Goal: Task Accomplishment & Management: Complete application form

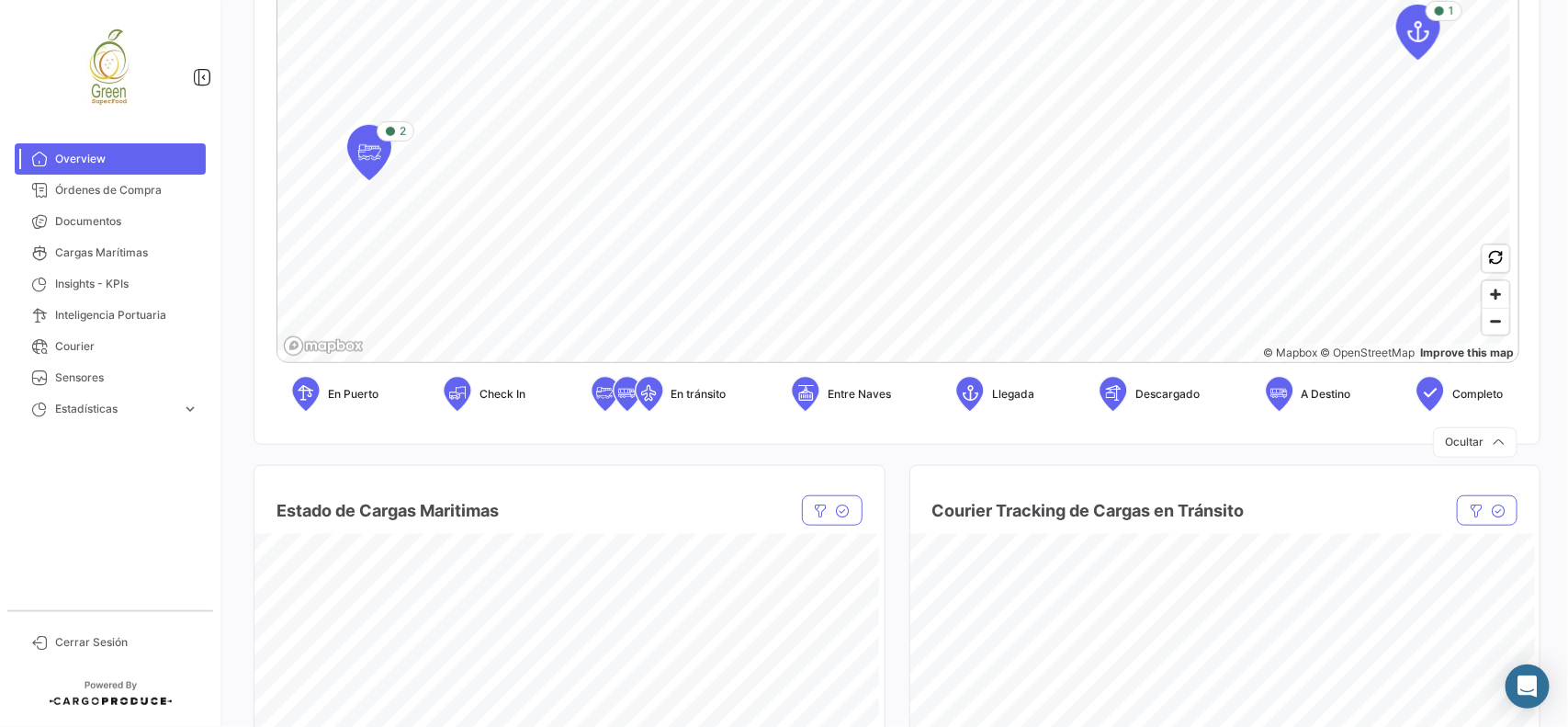
scroll to position [574, 0]
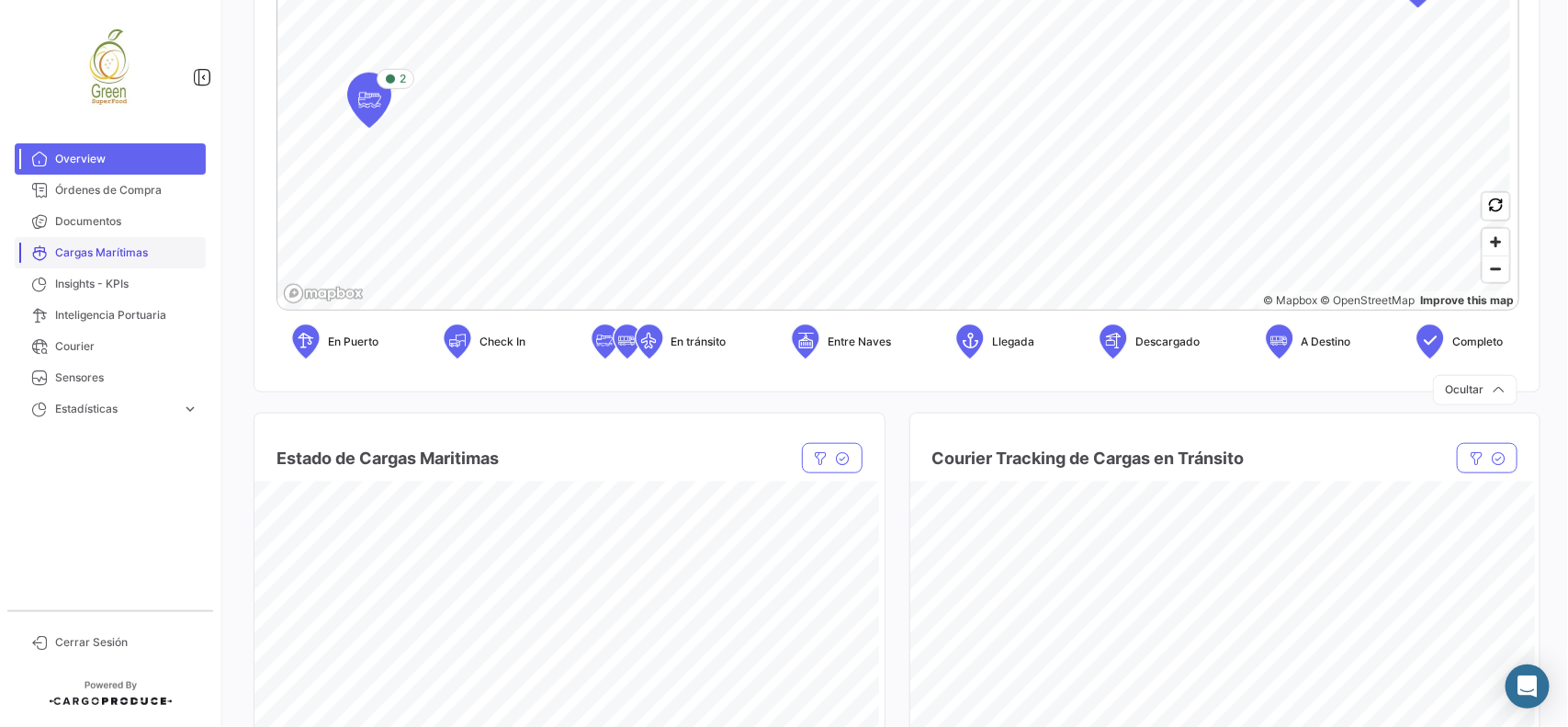
click at [106, 257] on span "Cargas Marítimas" at bounding box center [127, 252] width 144 height 17
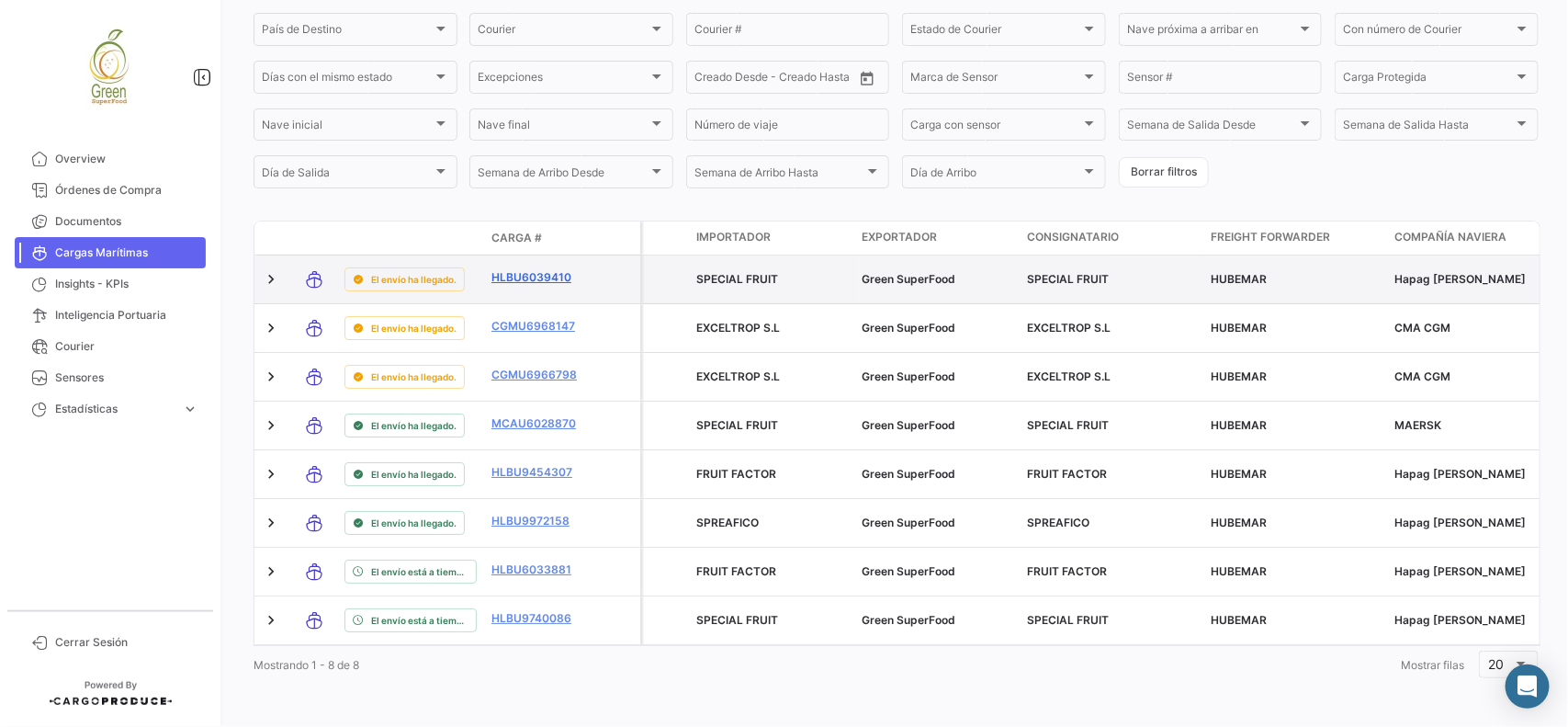
scroll to position [248, 0]
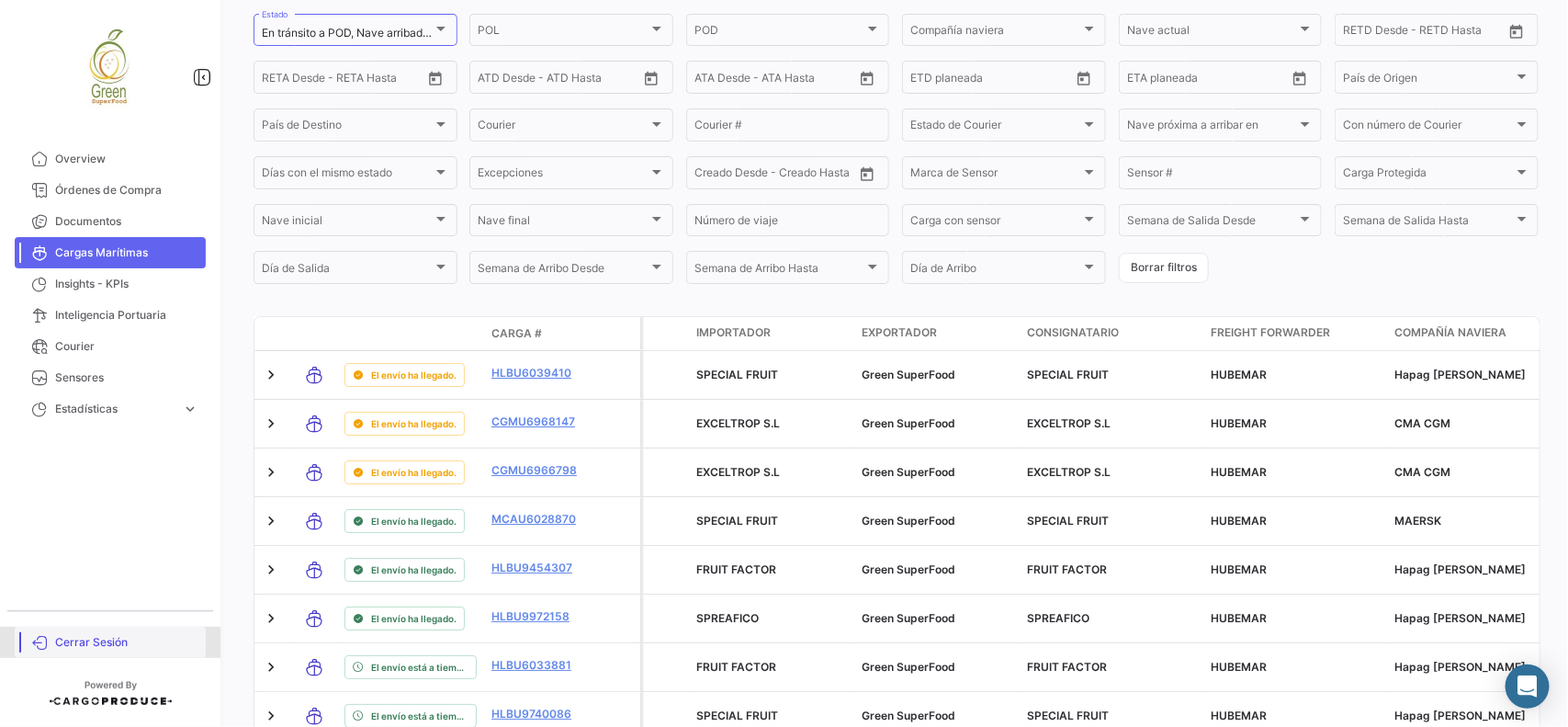
click at [113, 639] on span "Cerrar Sesión" at bounding box center [127, 642] width 144 height 17
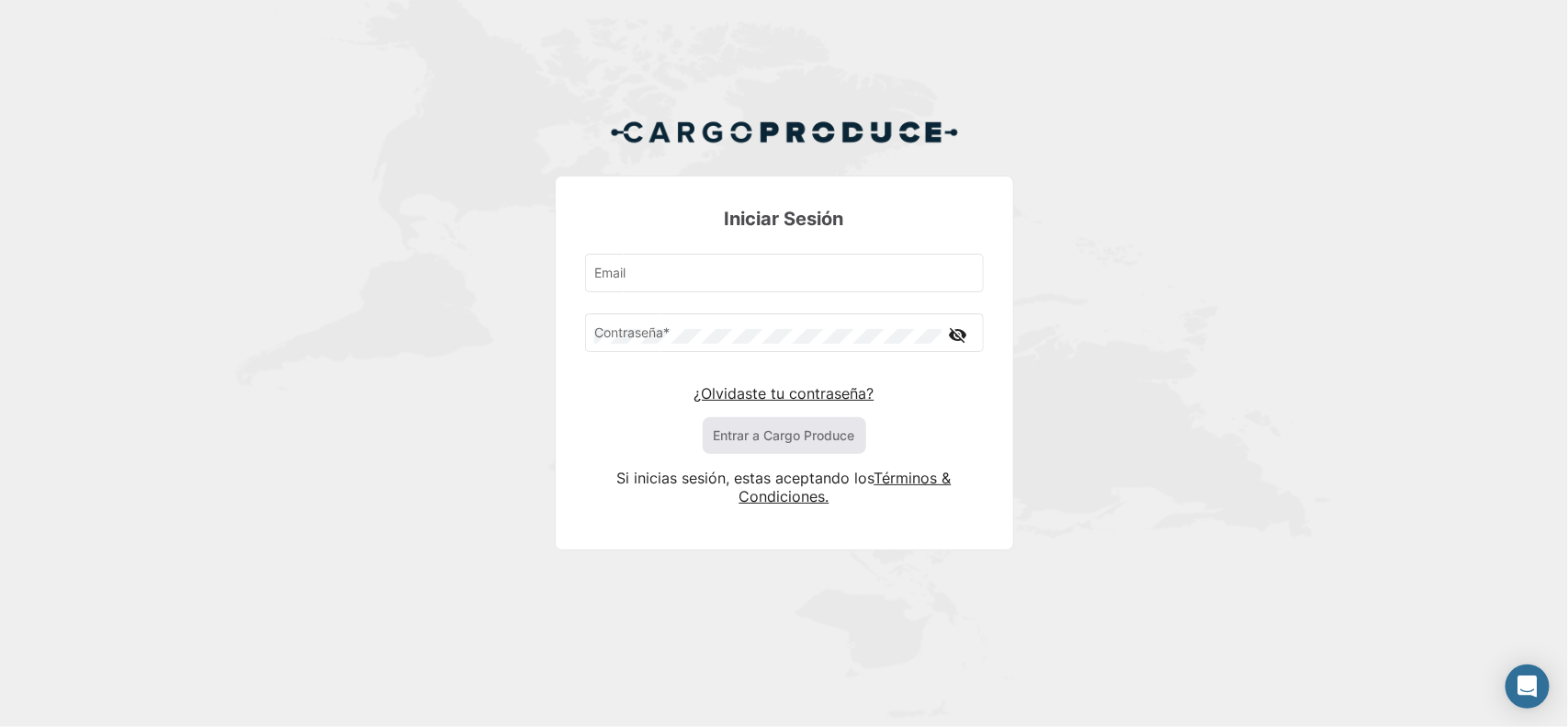
type input "[PERSON_NAME][EMAIL_ADDRESS][DOMAIN_NAME]"
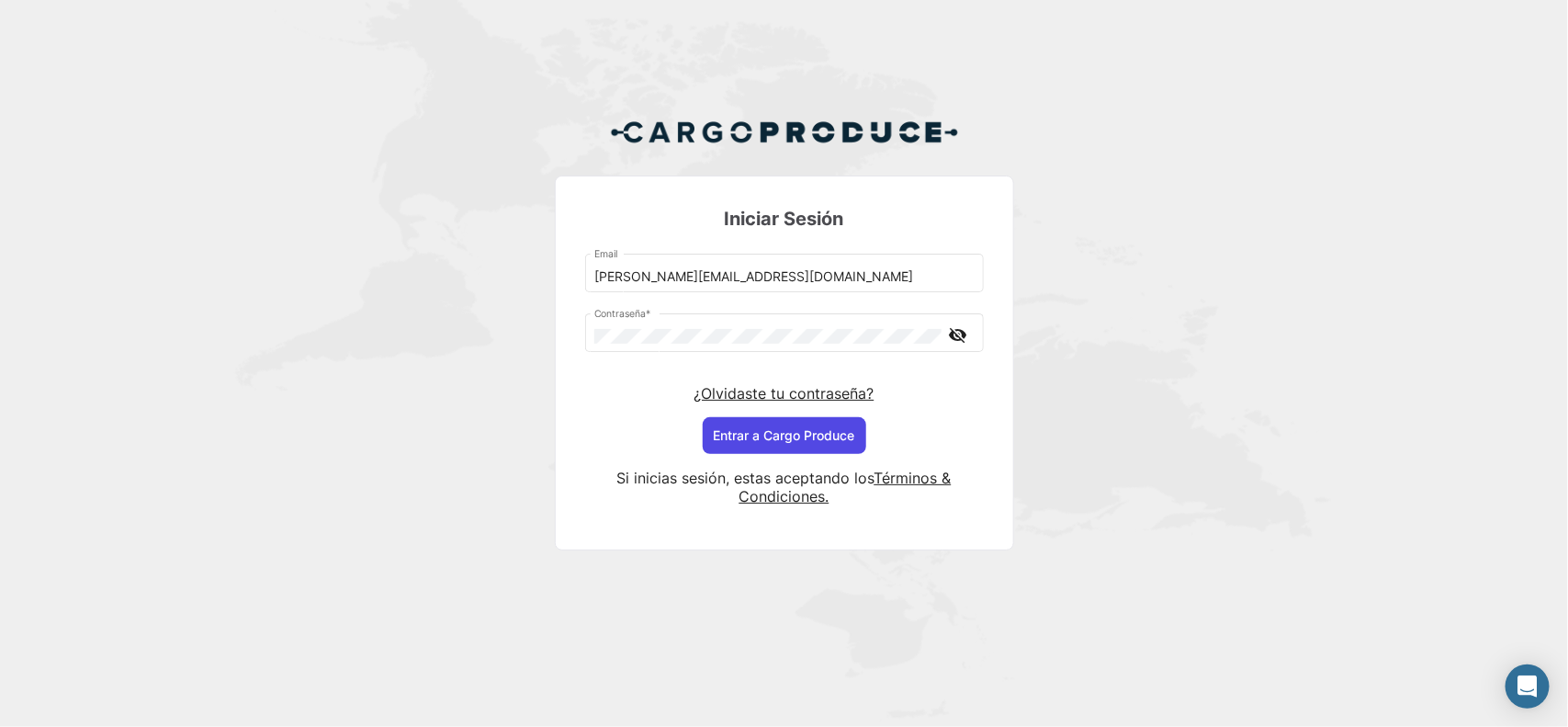
click at [781, 428] on button "Entrar a Cargo Produce" at bounding box center [784, 435] width 163 height 37
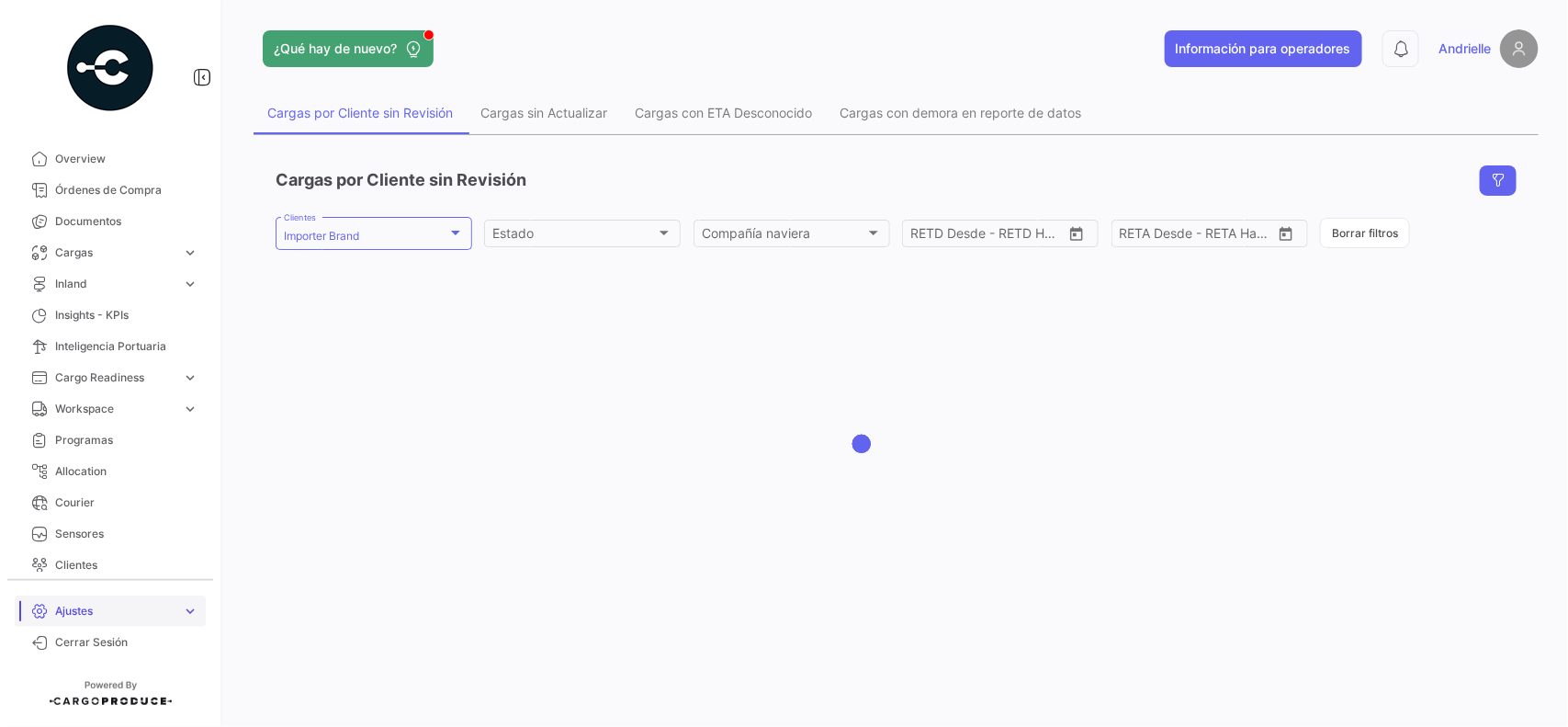
click at [94, 612] on span "Ajustes" at bounding box center [115, 610] width 120 height 17
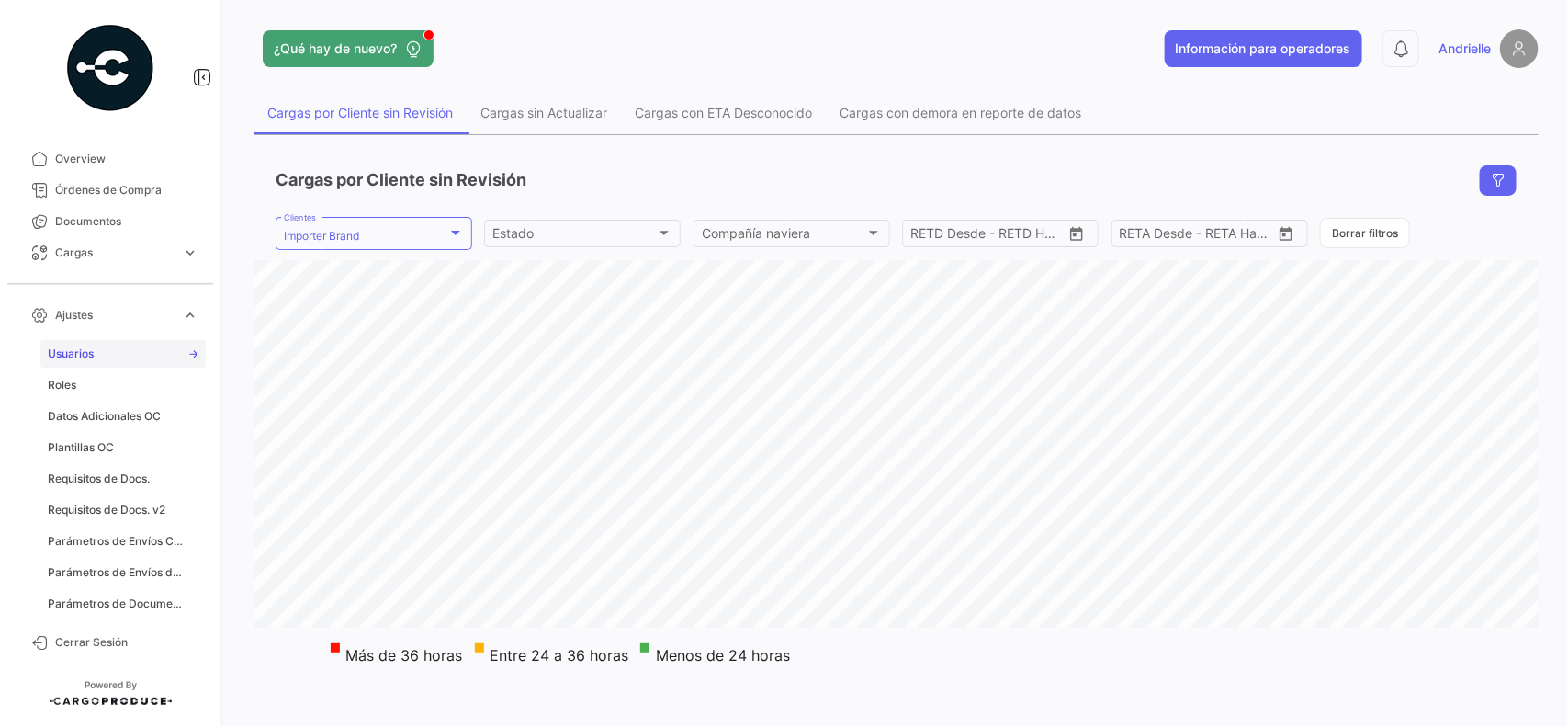
click at [134, 356] on link "Usuarios" at bounding box center [124, 354] width 165 height 28
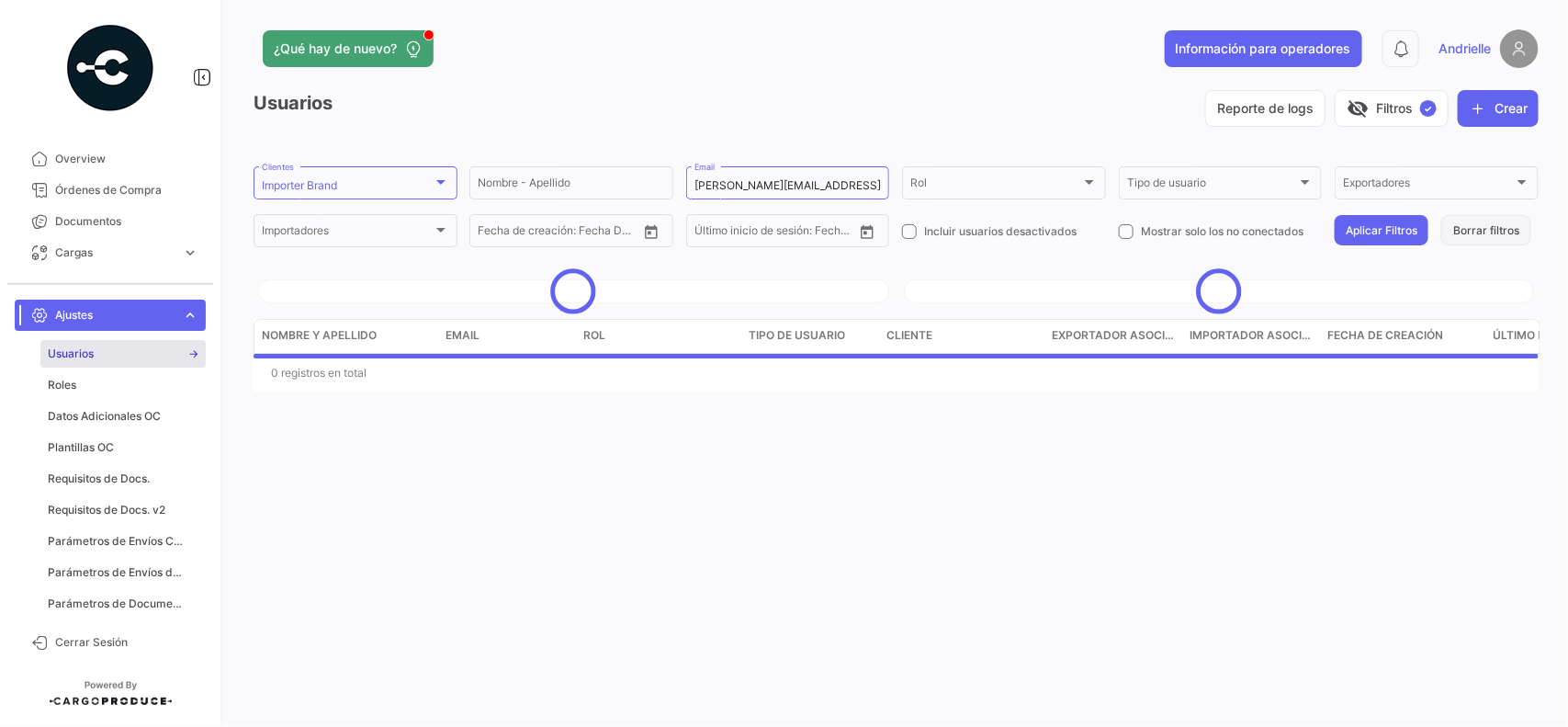
click at [1471, 236] on button "Borrar filtros" at bounding box center [1486, 230] width 90 height 30
click at [1498, 101] on button "Crear" at bounding box center [1497, 108] width 81 height 37
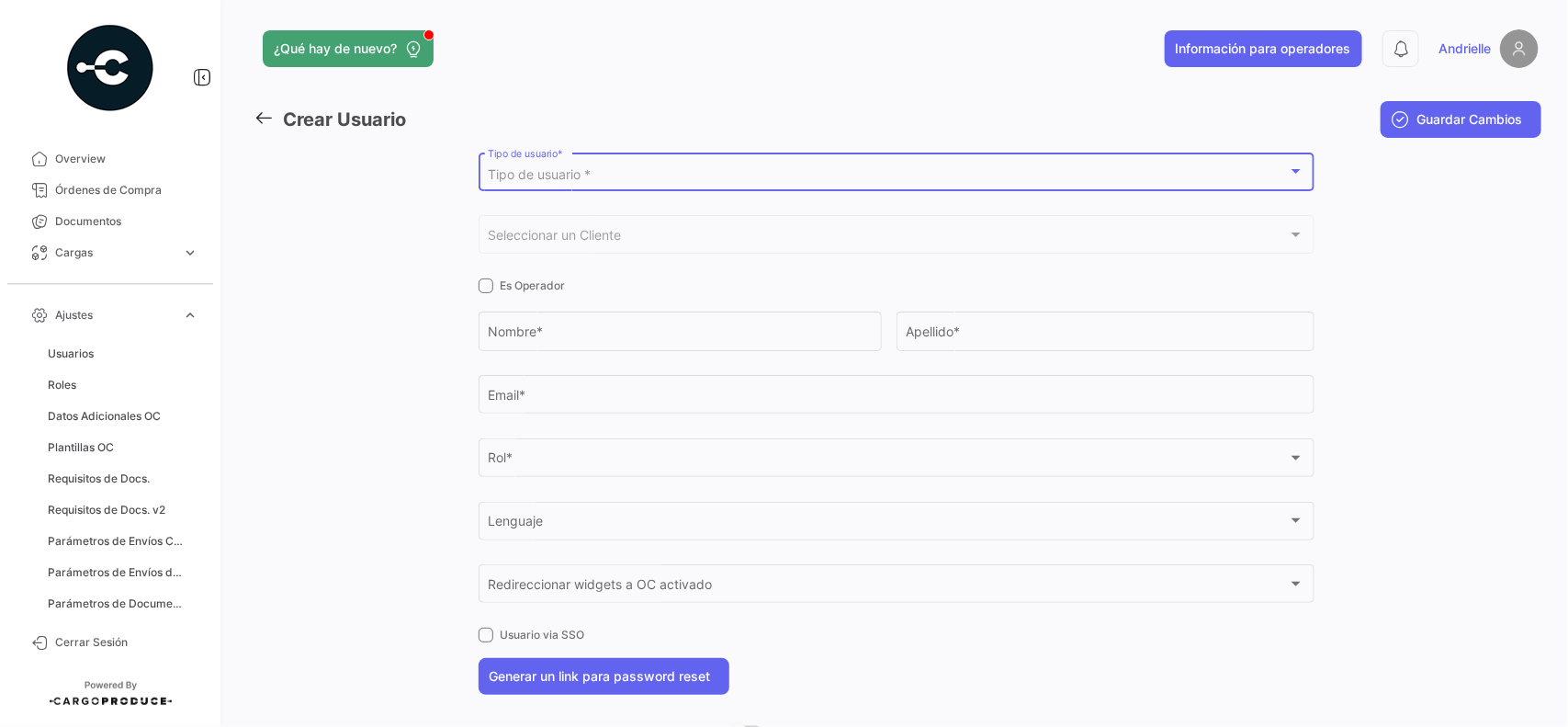
click at [570, 171] on span "Tipo de usuario *" at bounding box center [538, 175] width 103 height 16
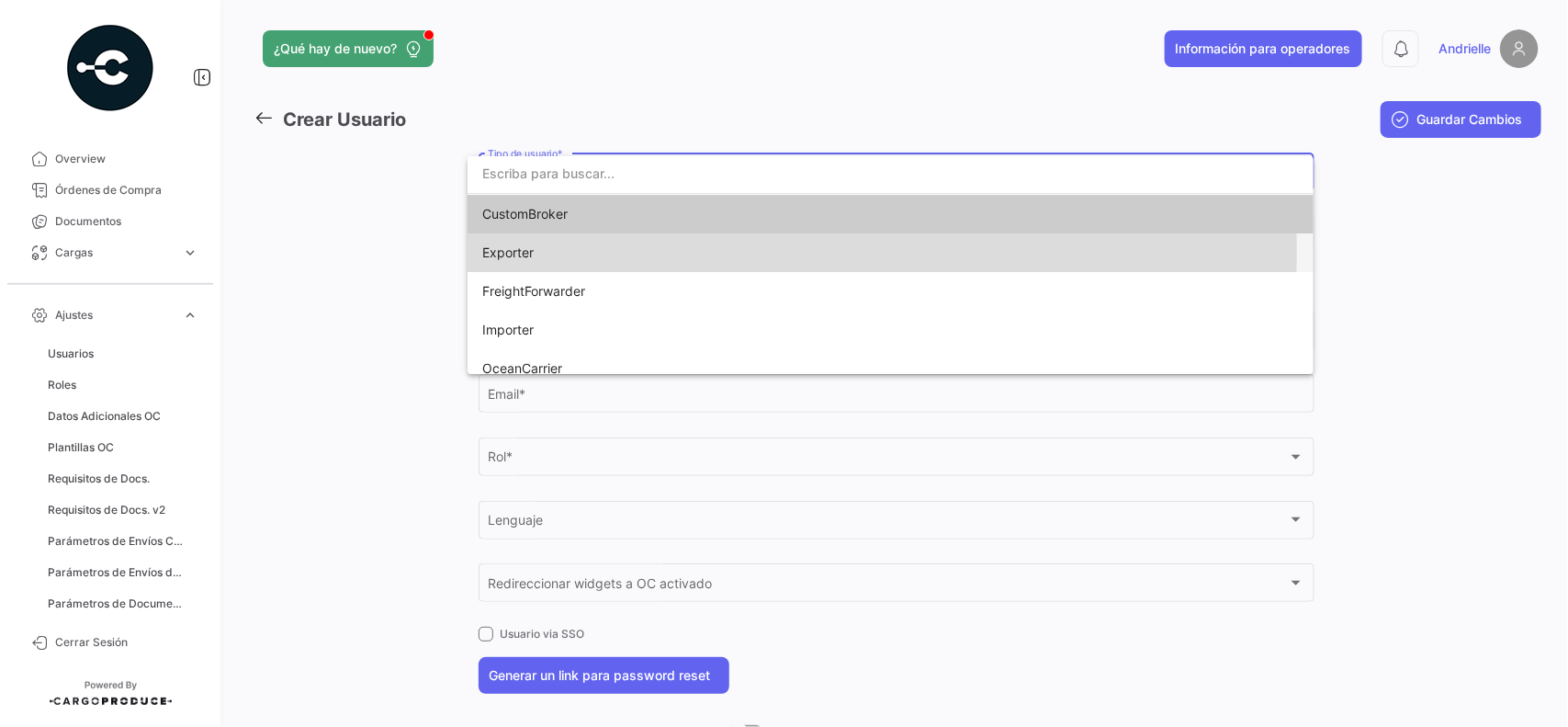
click at [525, 251] on span "Exporter" at bounding box center [508, 252] width 52 height 16
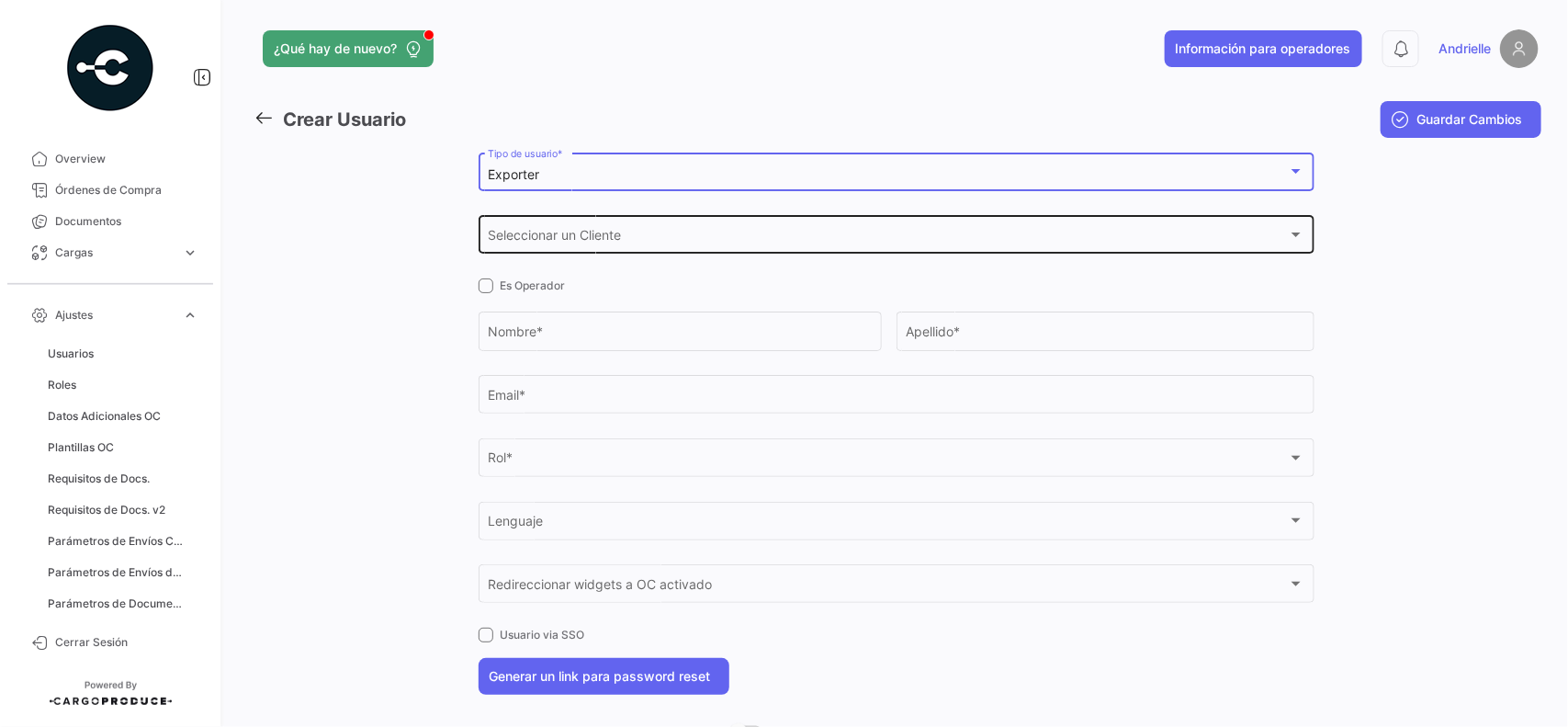
click at [540, 240] on span "Seleccionar un Cliente" at bounding box center [887, 238] width 799 height 16
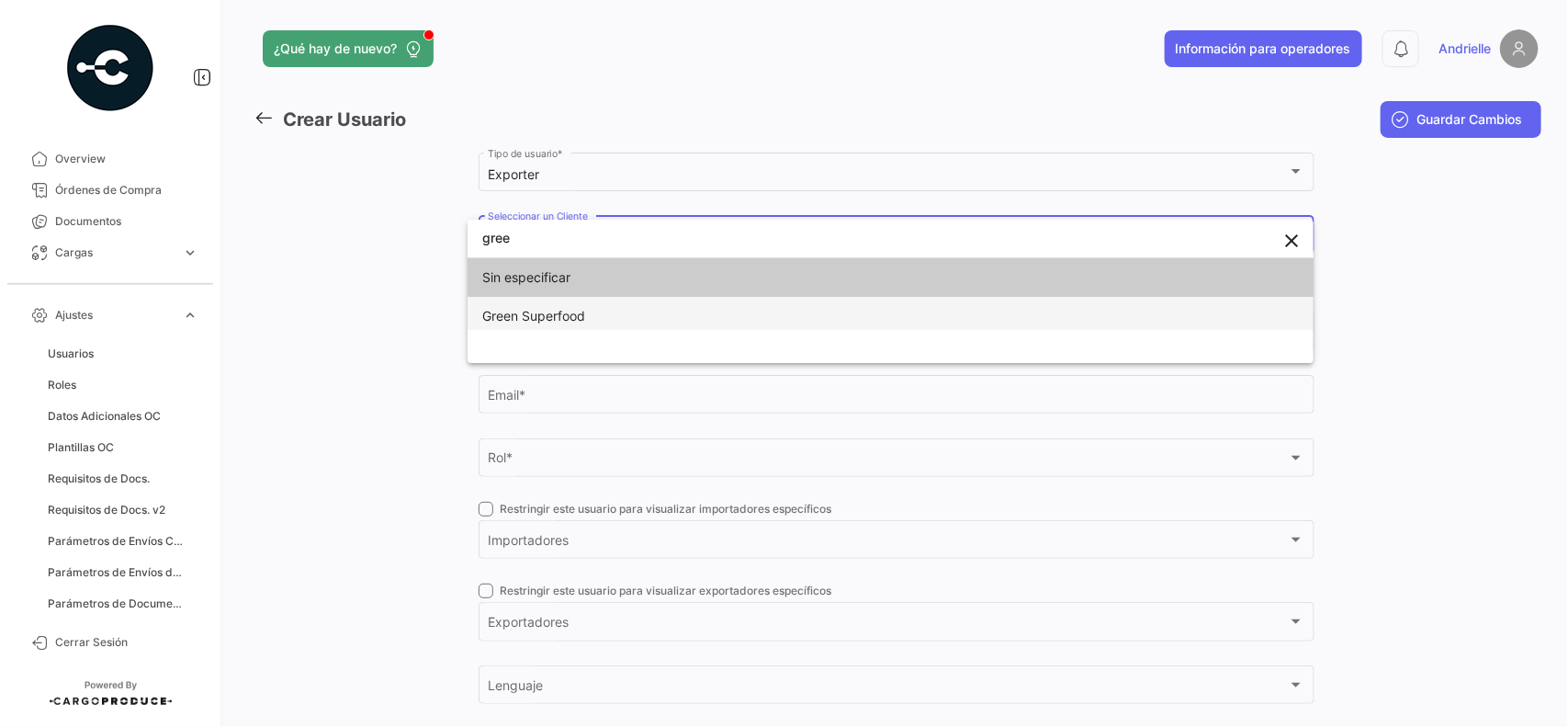
type input "gree"
click at [560, 321] on span "Green Superfood" at bounding box center [533, 316] width 103 height 16
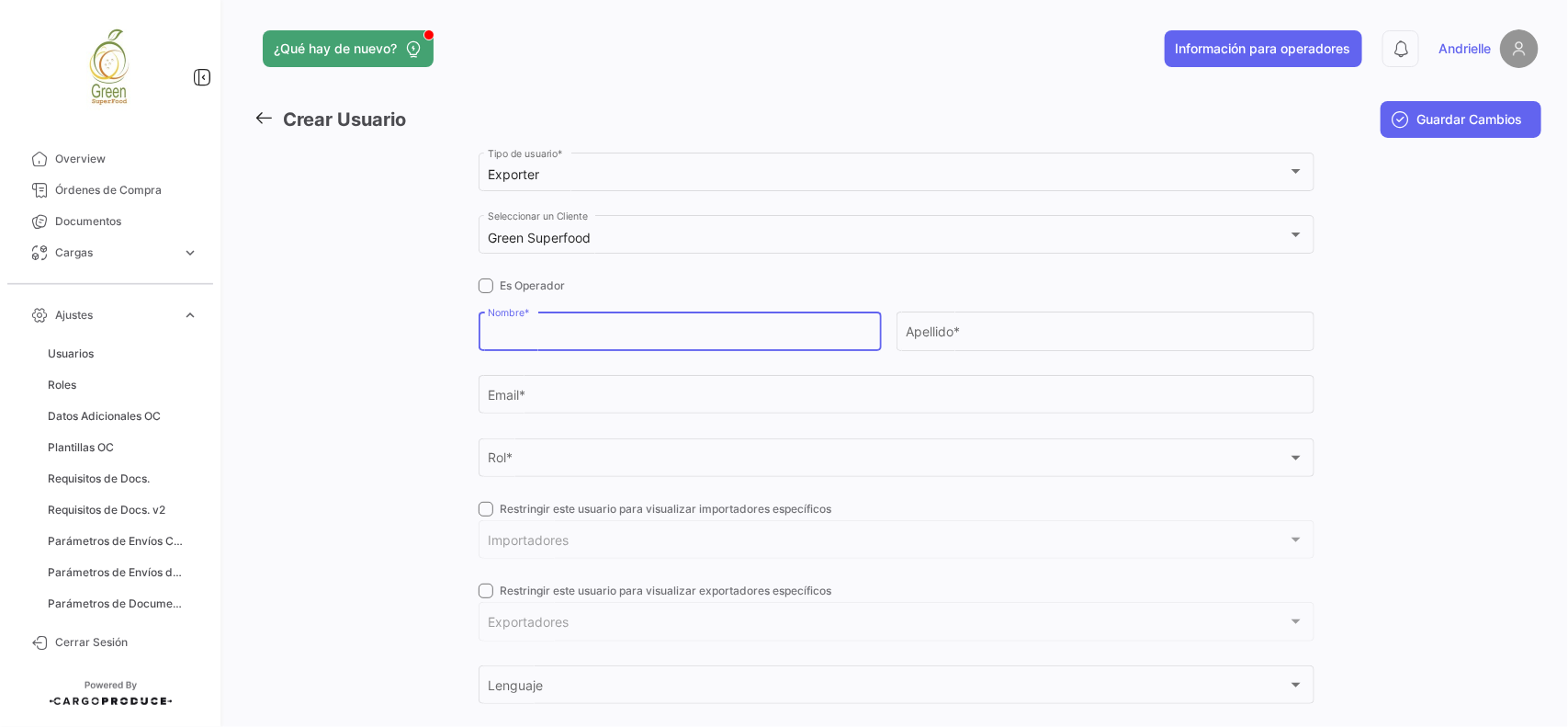
click at [538, 328] on input "Nombre *" at bounding box center [679, 335] width 384 height 16
type input "[PERSON_NAME]"
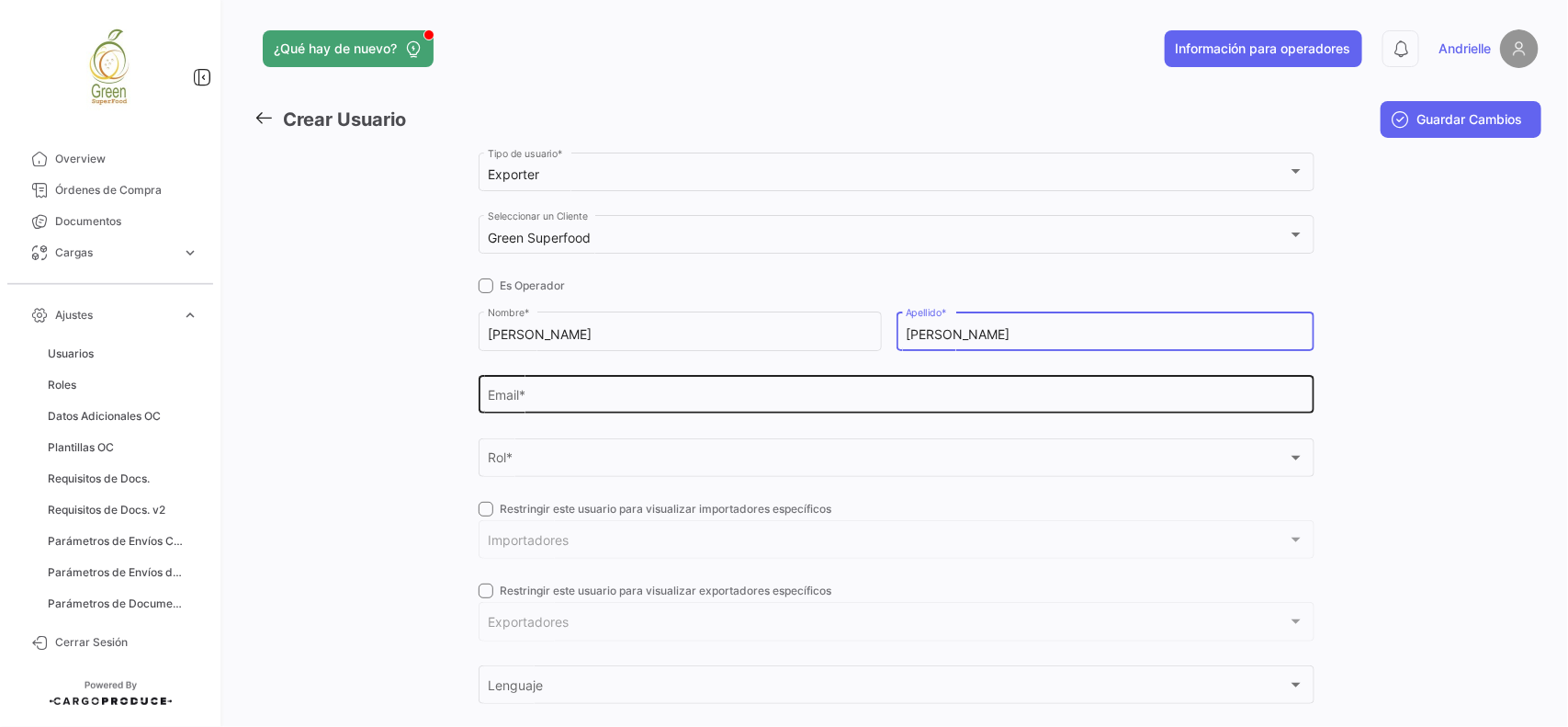
type input "[PERSON_NAME]"
click at [569, 382] on div "Email *" at bounding box center [895, 393] width 816 height 42
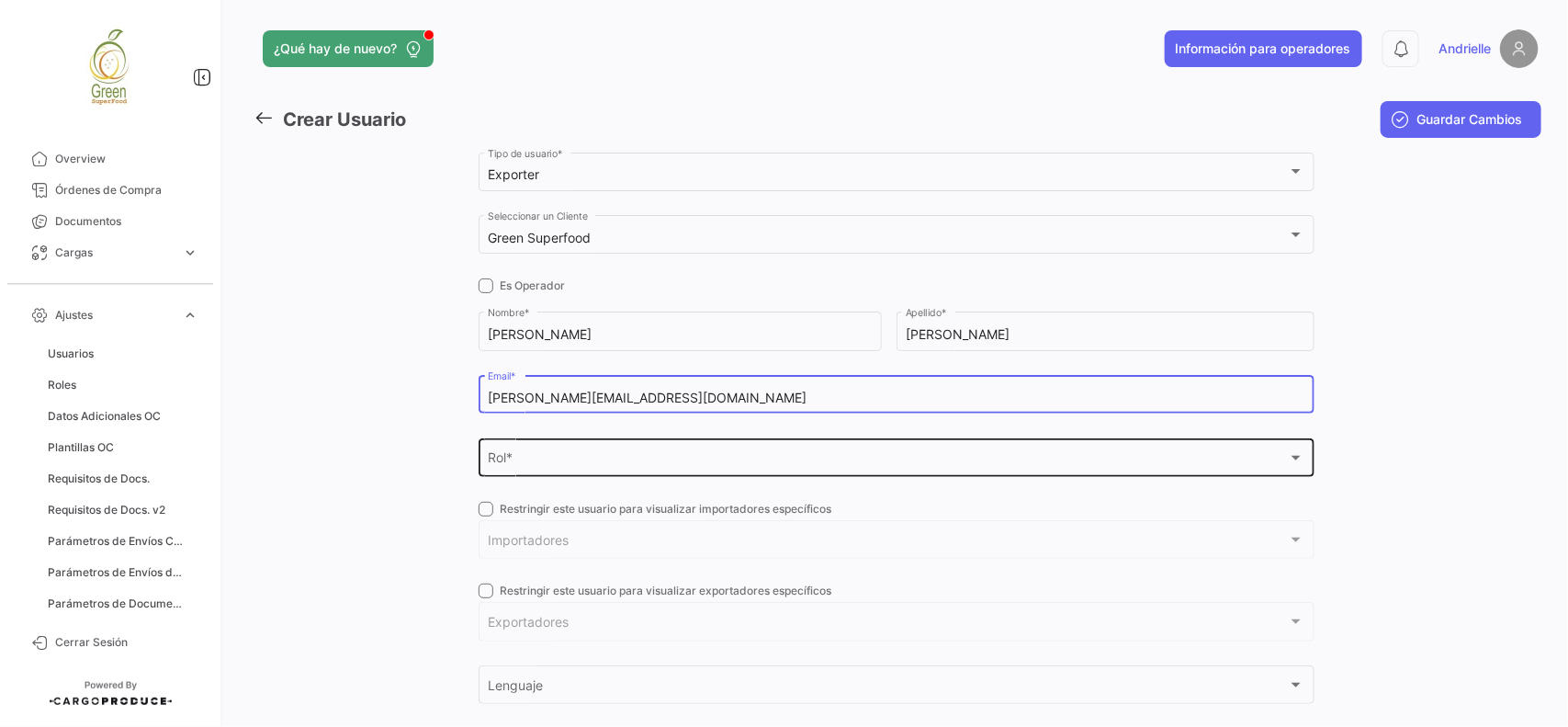
type input "[PERSON_NAME][EMAIL_ADDRESS][DOMAIN_NAME]"
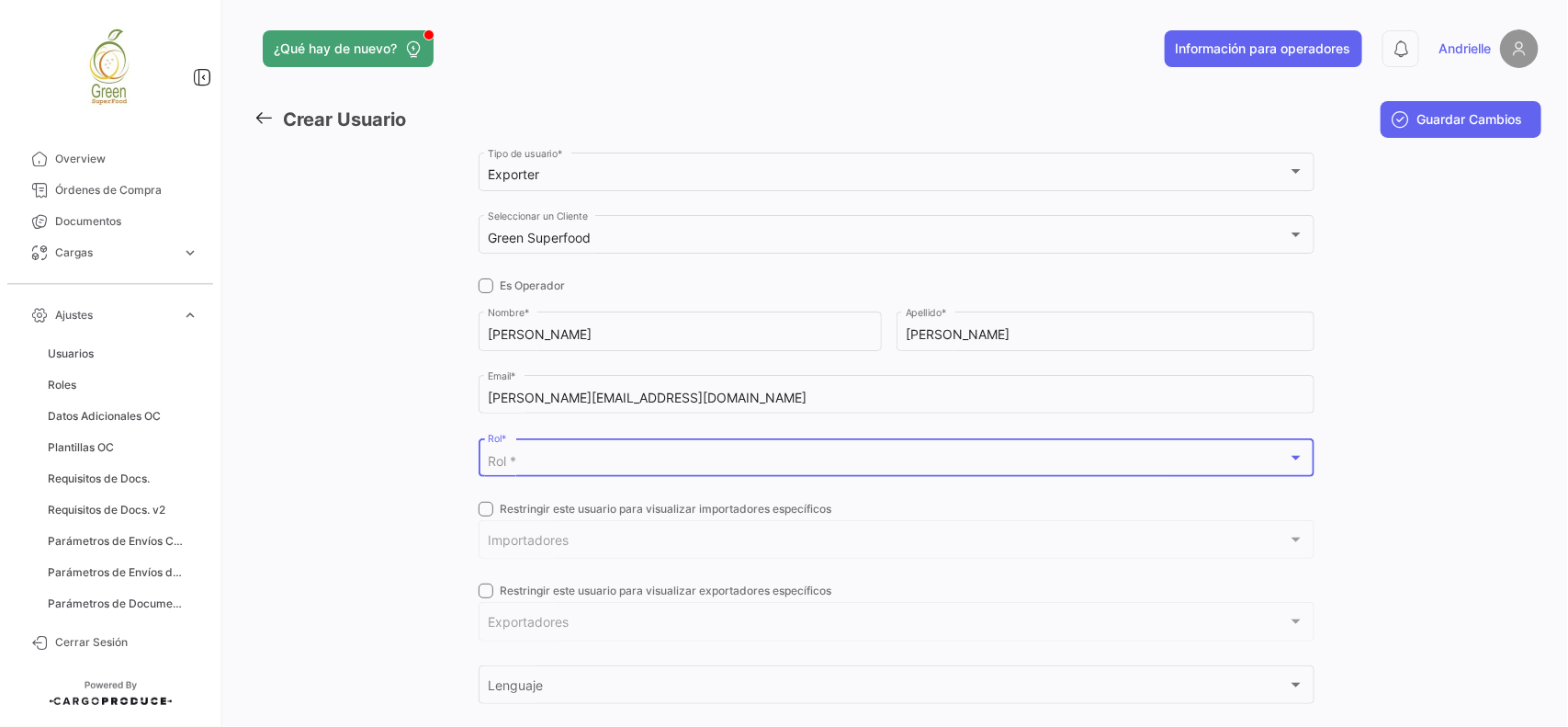
click at [589, 466] on div "Rol *" at bounding box center [887, 462] width 799 height 16
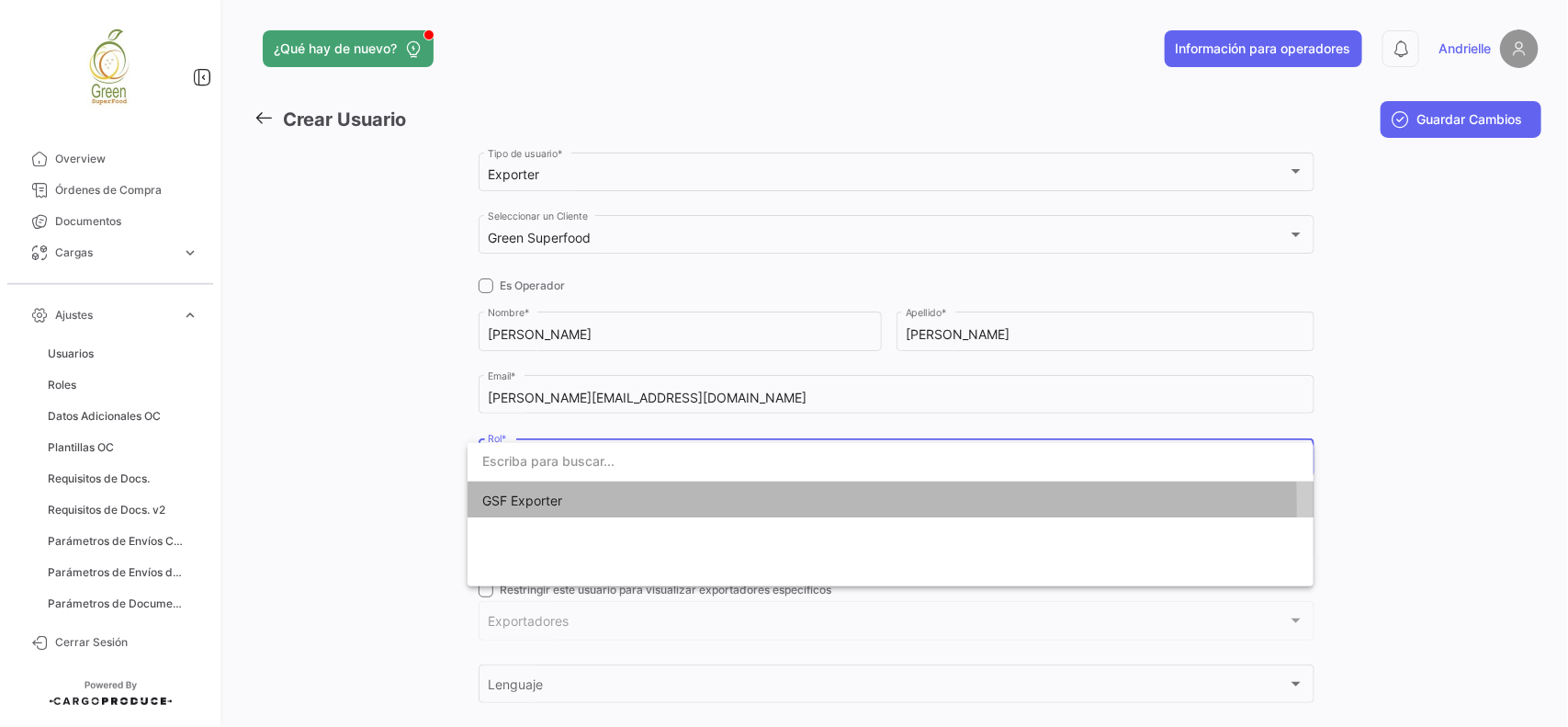
click at [574, 508] on span "GSF Exporter" at bounding box center [611, 501] width 257 height 39
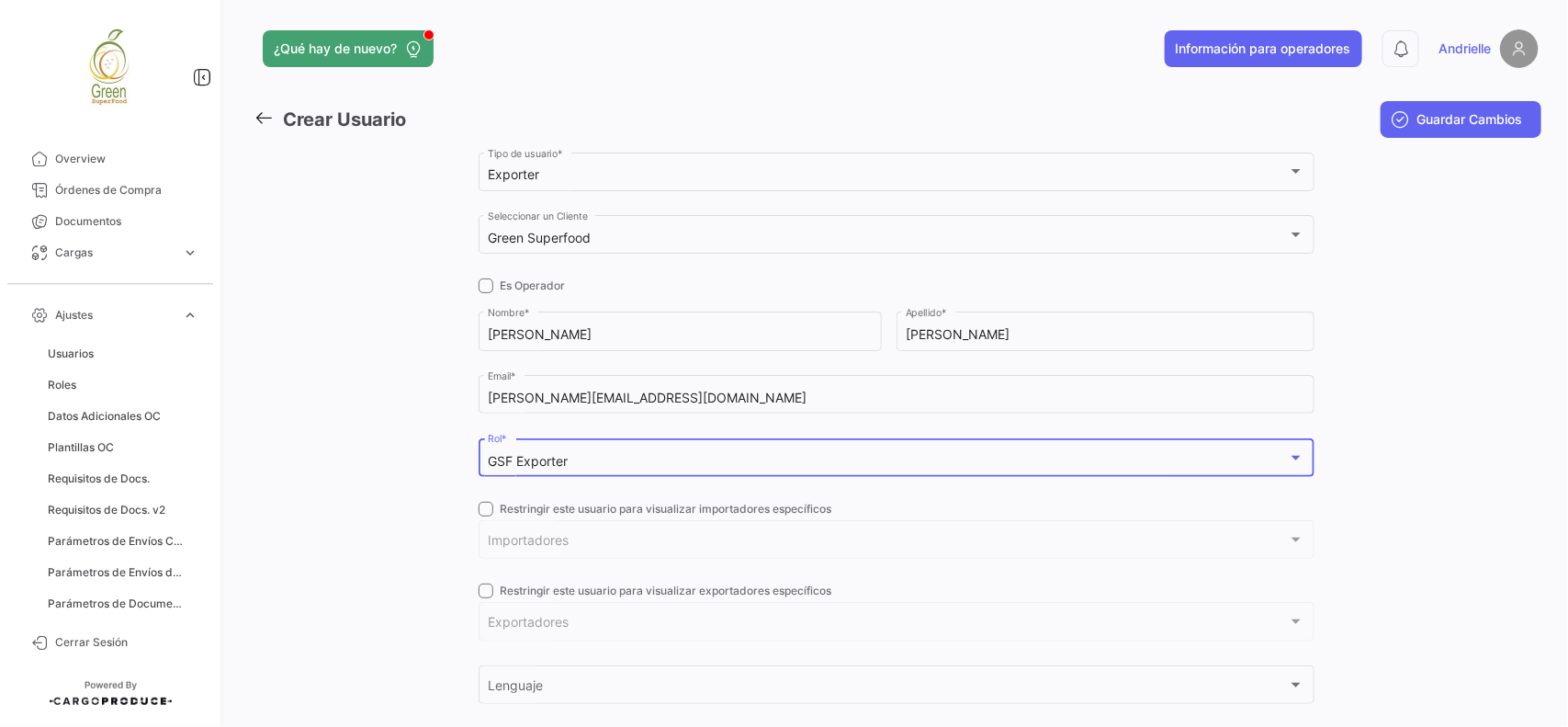
click at [514, 508] on span "Restringir este usuario para visualizar importadores específicos" at bounding box center [666, 509] width 332 height 17
click at [485, 517] on input "Restringir este usuario para visualizar importadores específicos" at bounding box center [484, 517] width 1 height 1
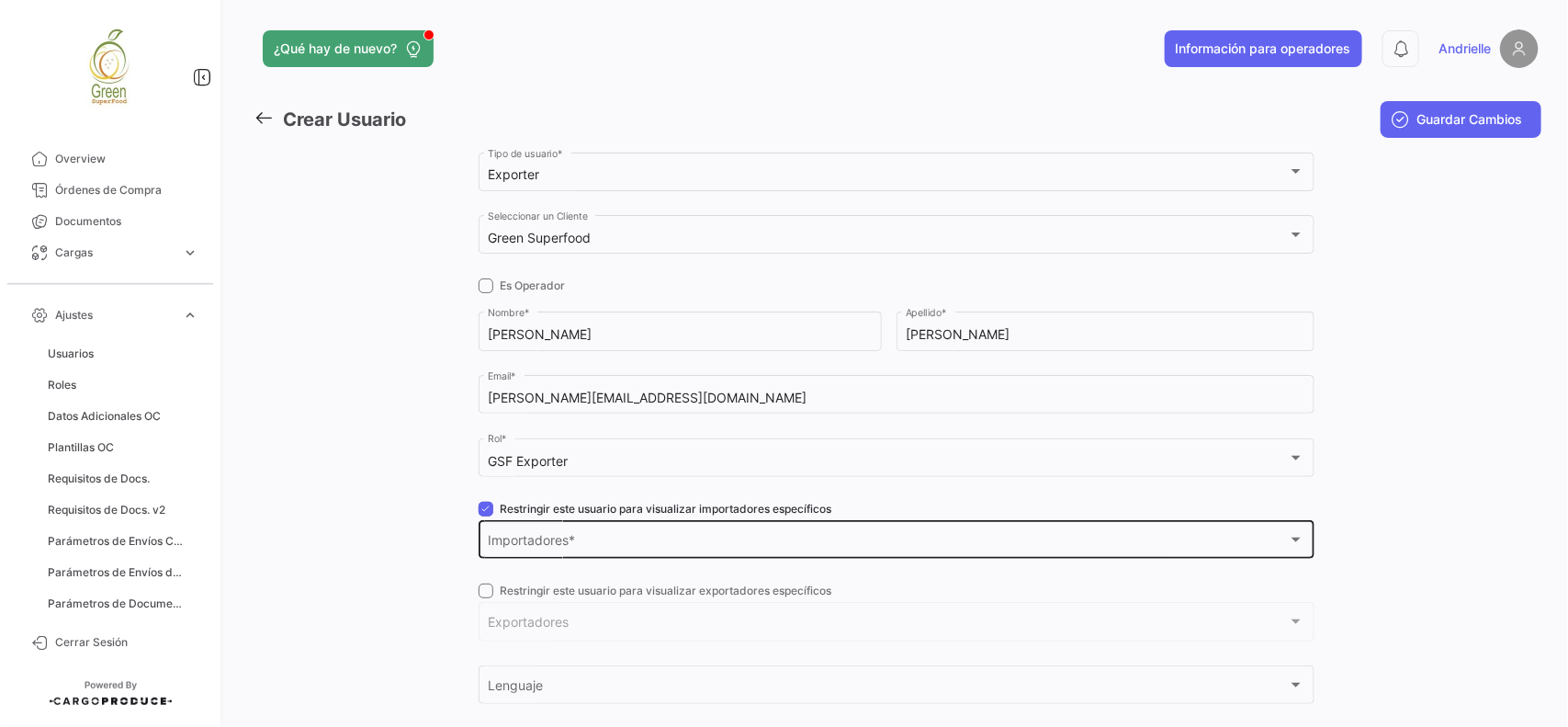
click at [528, 543] on span "Importadores" at bounding box center [887, 544] width 799 height 16
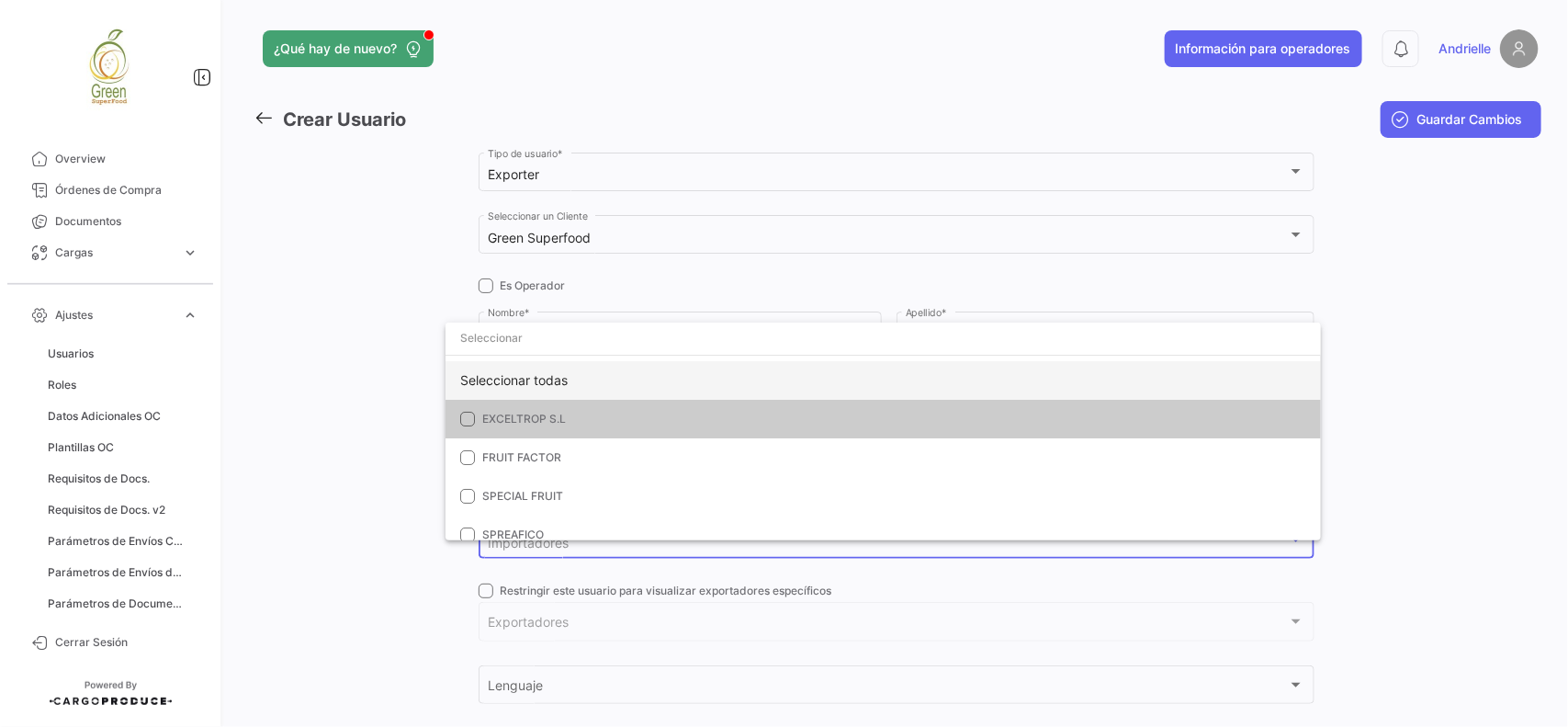
click at [544, 361] on div "Seleccionar todas" at bounding box center [883, 380] width 875 height 39
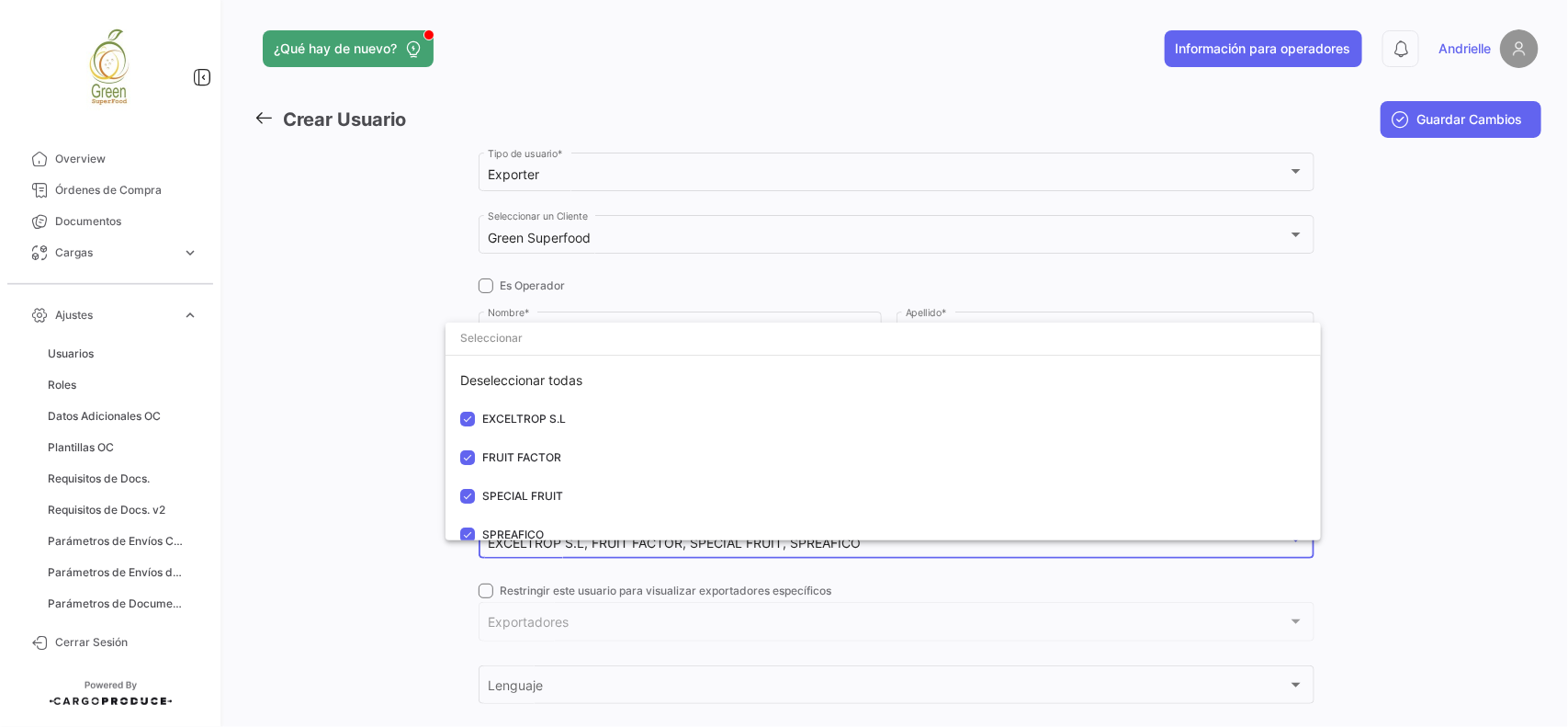
drag, startPoint x: 305, startPoint y: 448, endPoint x: 379, endPoint y: 448, distance: 74.0
click at [310, 448] on div at bounding box center [784, 363] width 1568 height 727
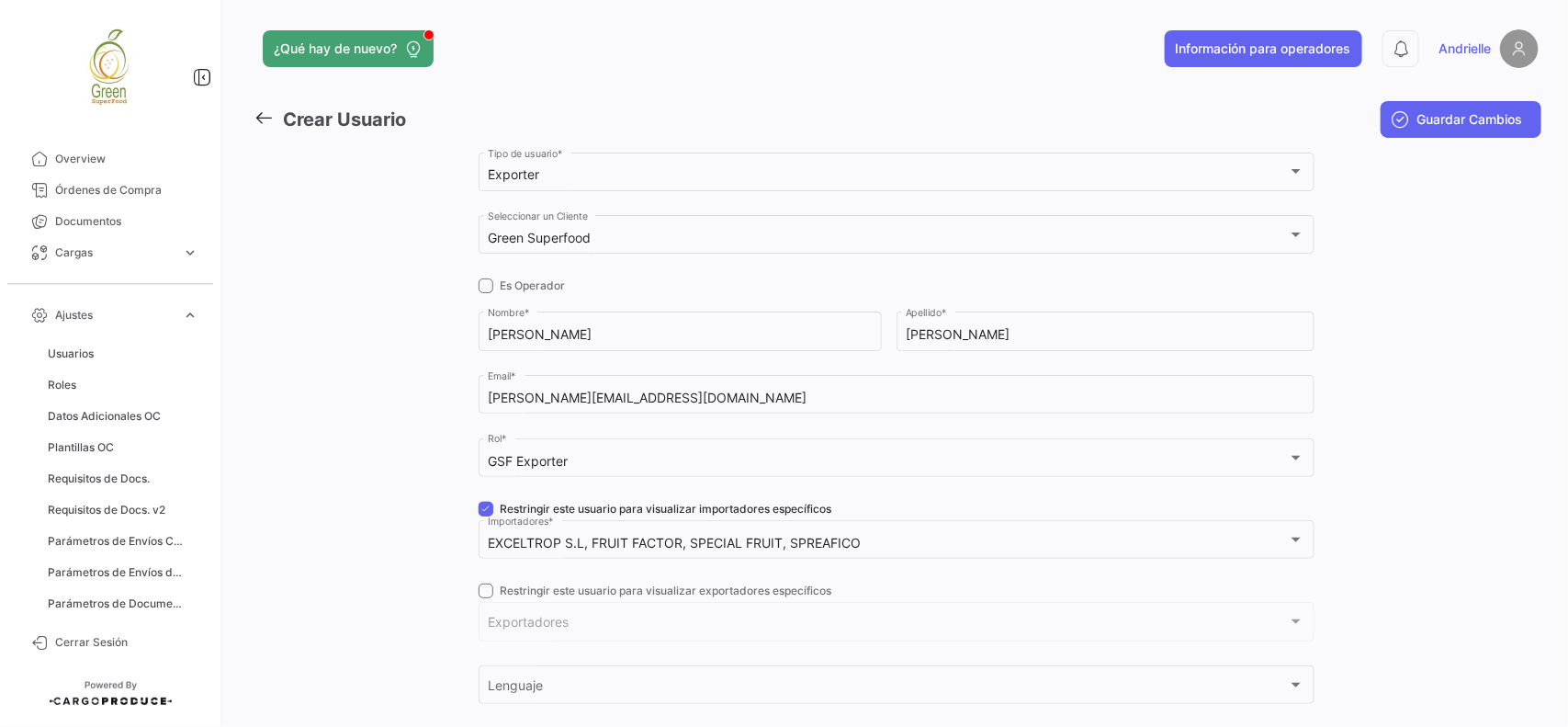
click at [482, 512] on span at bounding box center [485, 509] width 15 height 15
click at [484, 517] on input "Restringir este usuario para visualizar importadores específicos" at bounding box center [484, 517] width 1 height 1
checkbox input "false"
click at [478, 585] on span at bounding box center [485, 590] width 15 height 15
click at [484, 598] on input "Restringir este usuario para visualizar exportadores específicos" at bounding box center [484, 598] width 1 height 1
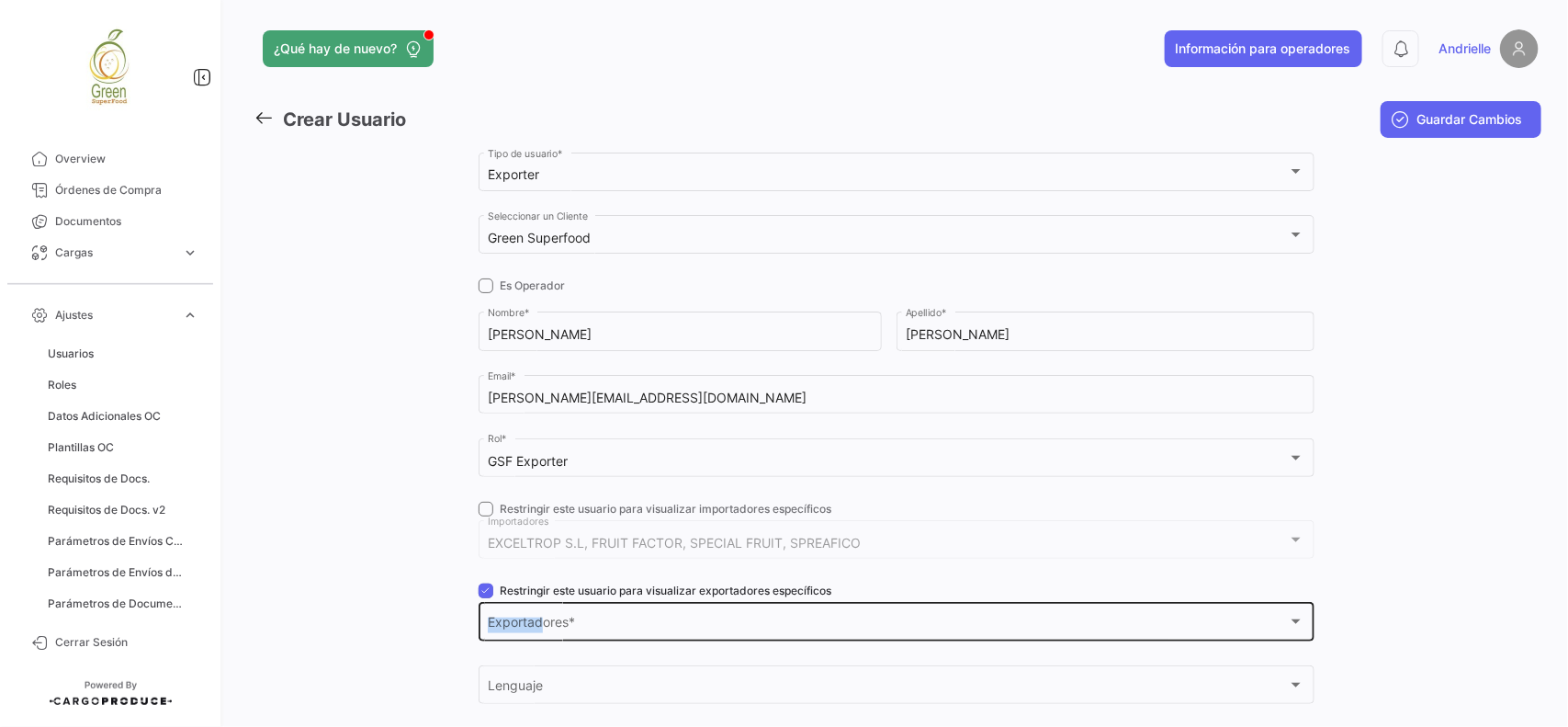
click at [538, 617] on div "Exportadores Exportadores *" at bounding box center [895, 620] width 816 height 42
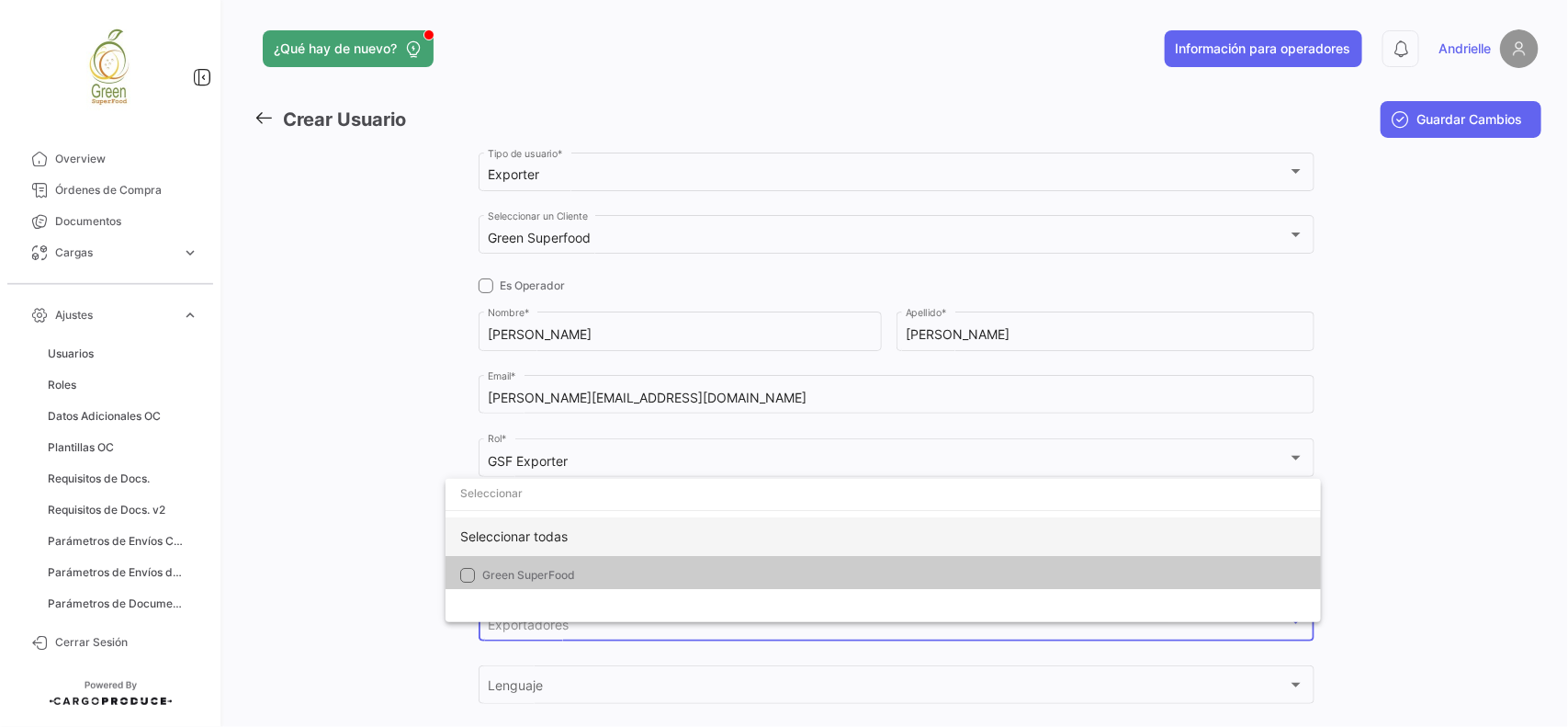
click at [524, 526] on div "Seleccionar todas" at bounding box center [883, 537] width 875 height 39
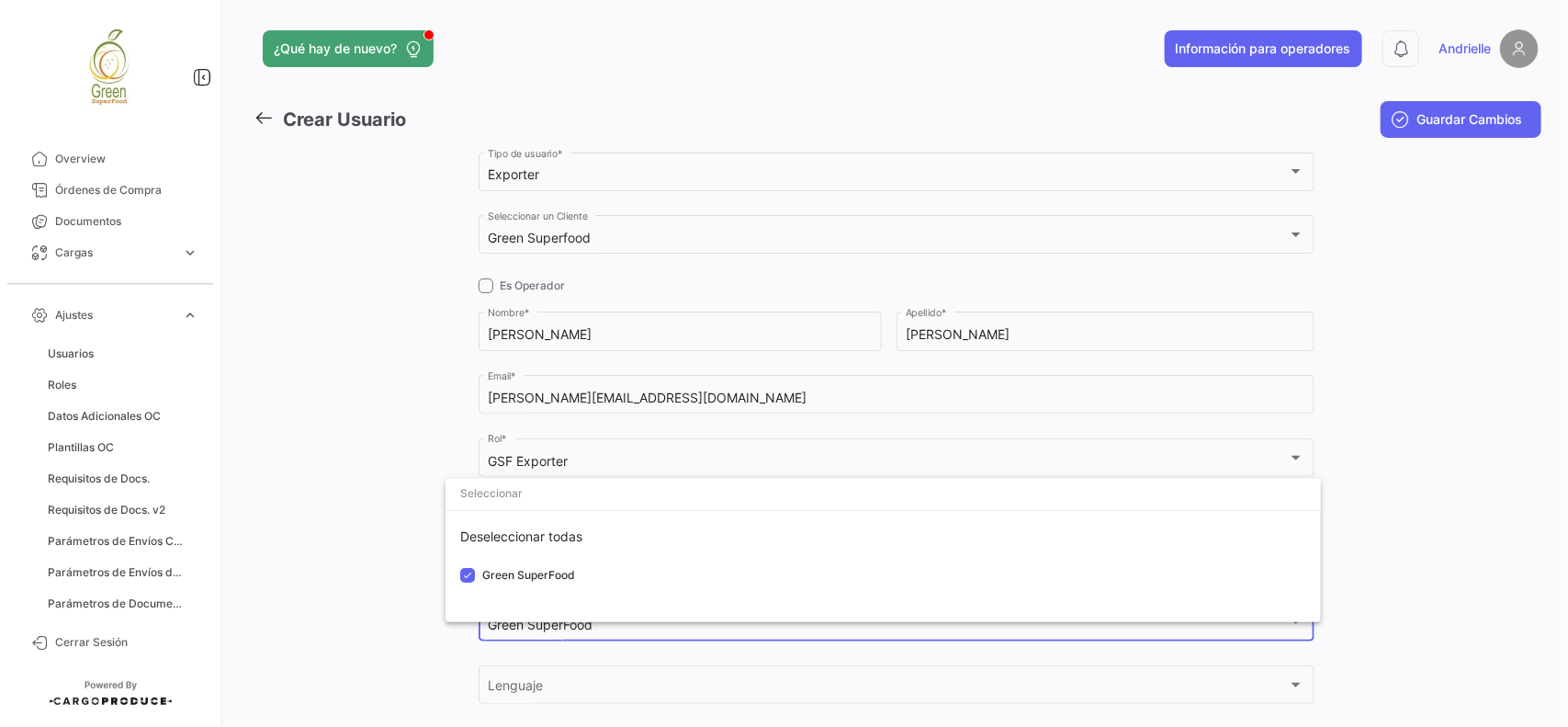
drag, startPoint x: 398, startPoint y: 539, endPoint x: 427, endPoint y: 556, distance: 33.6
click at [398, 543] on div at bounding box center [784, 363] width 1568 height 727
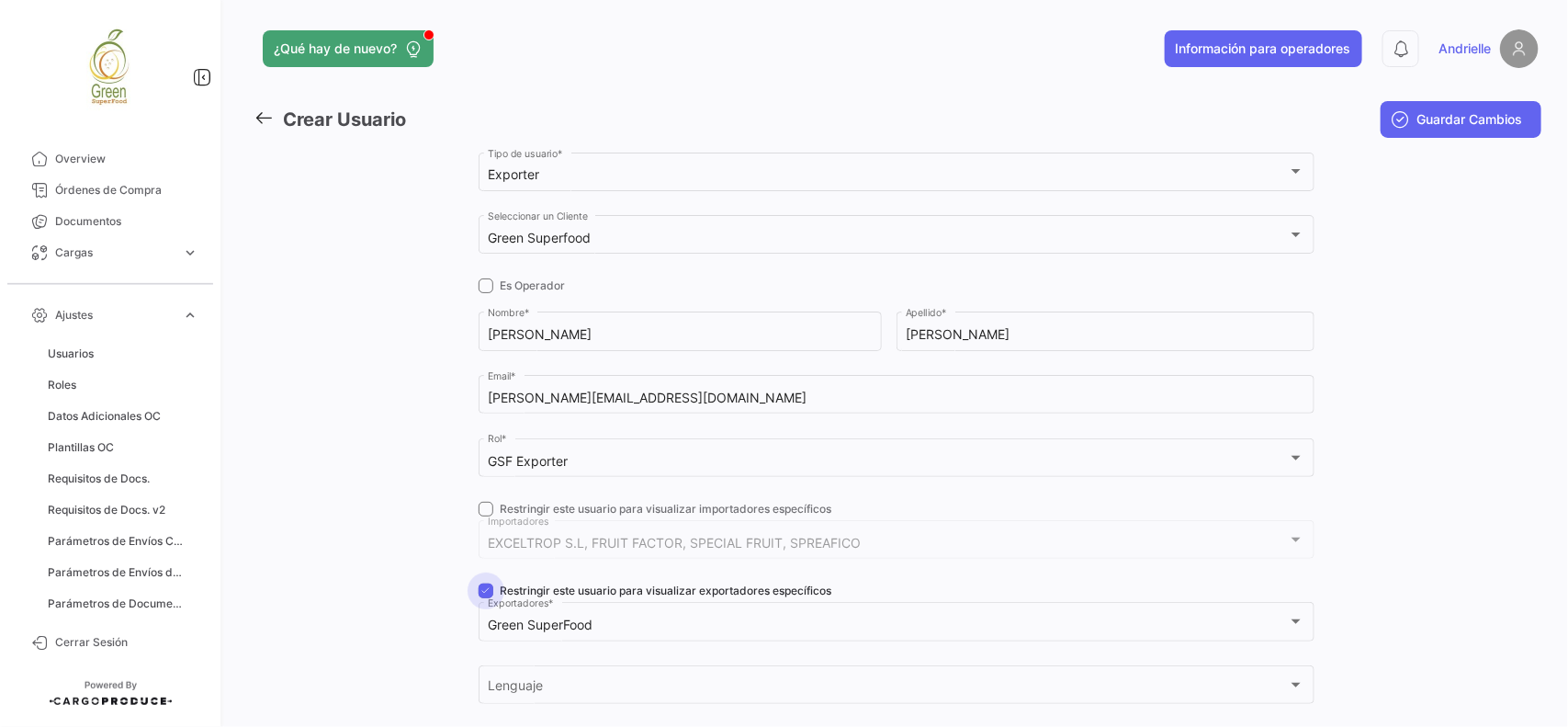
click at [486, 589] on span at bounding box center [485, 590] width 15 height 15
click at [485, 598] on input "Restringir este usuario para visualizar exportadores específicos" at bounding box center [484, 598] width 1 height 1
checkbox input "false"
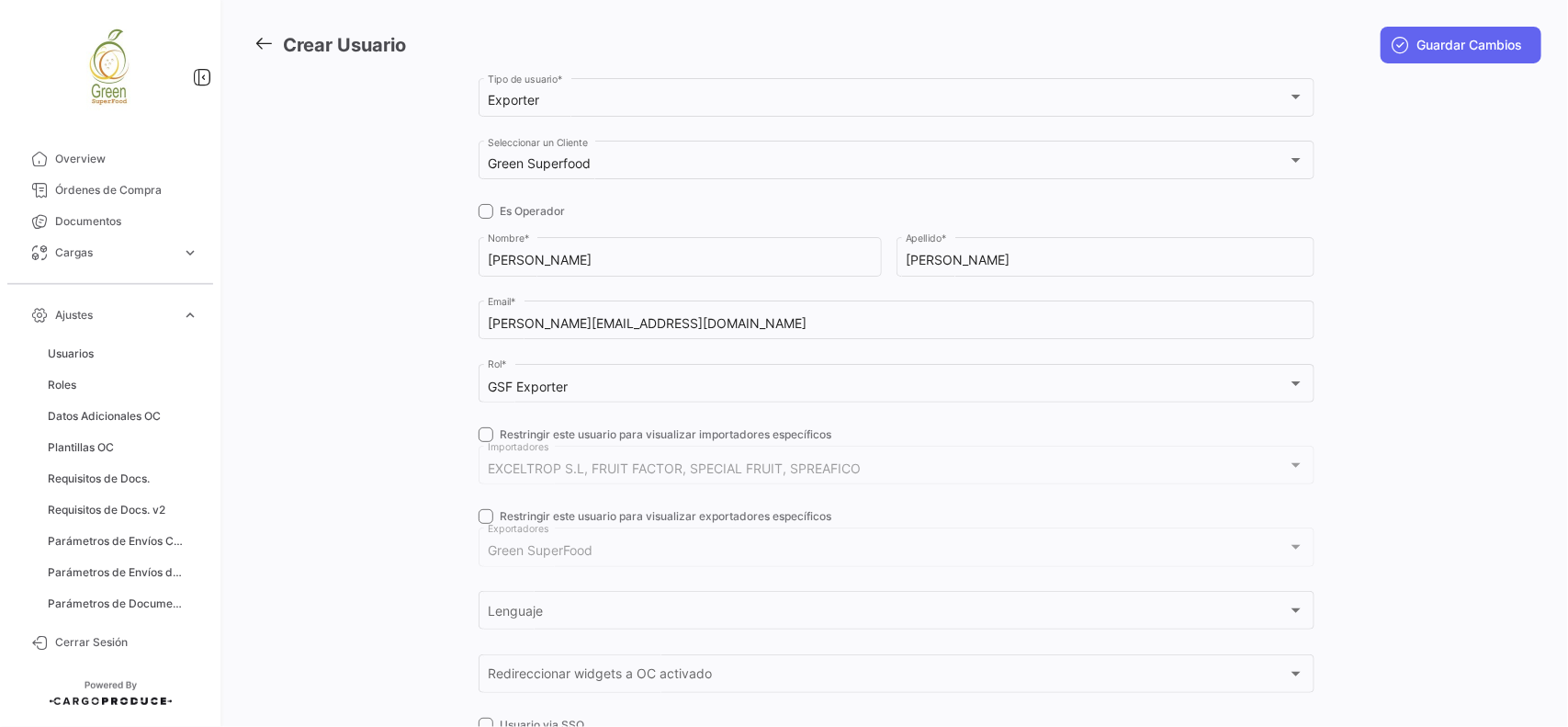
scroll to position [115, 0]
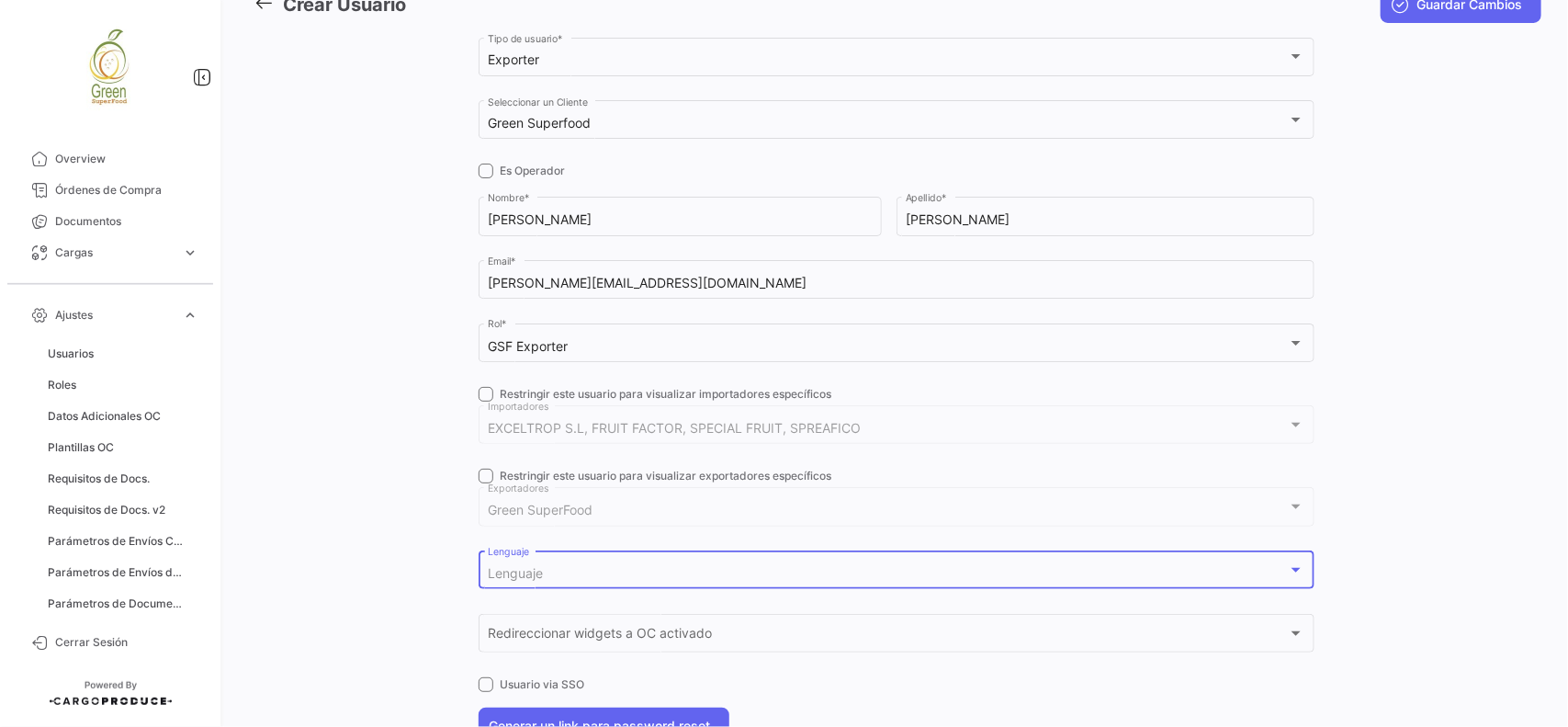
click at [597, 578] on div "Lenguaje" at bounding box center [887, 574] width 799 height 16
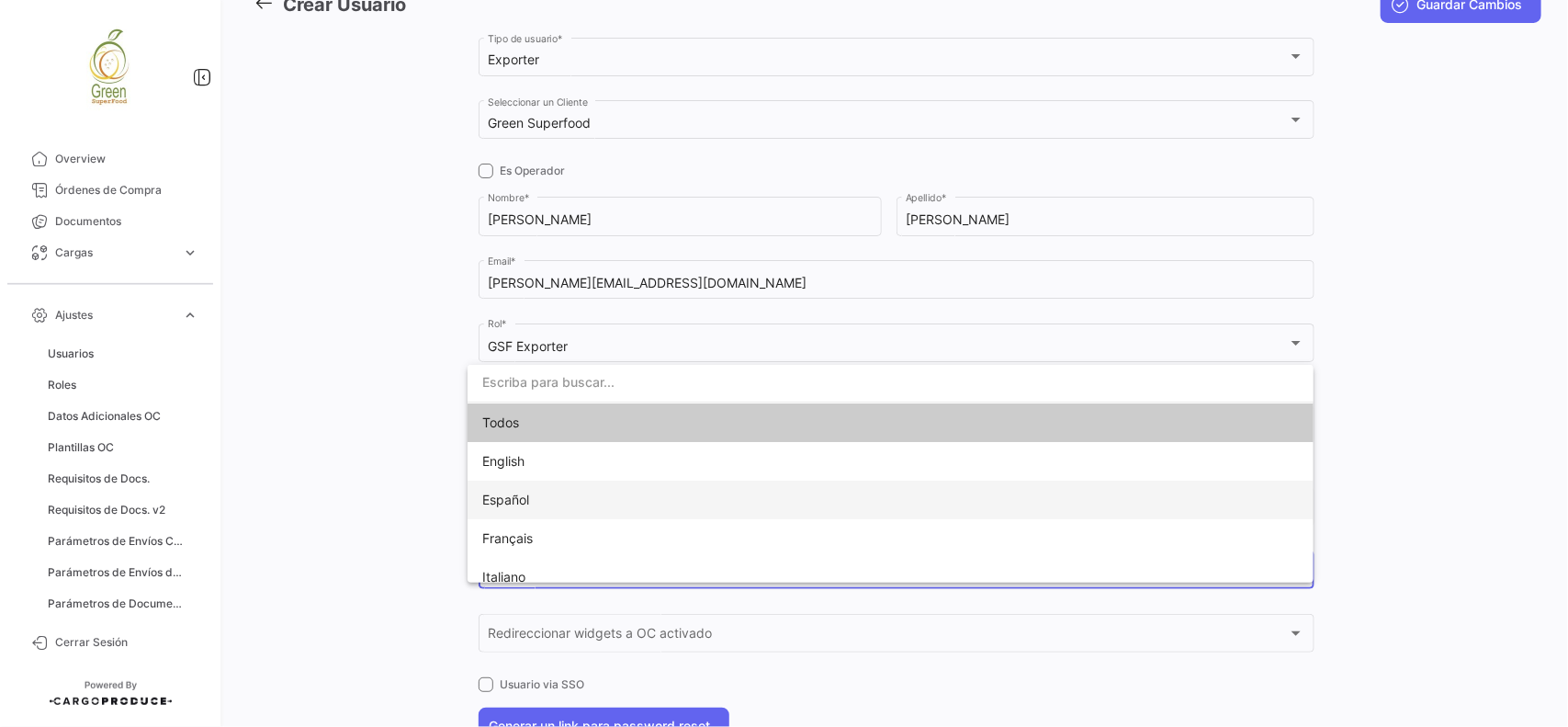
click at [556, 495] on span "Español" at bounding box center [611, 500] width 257 height 39
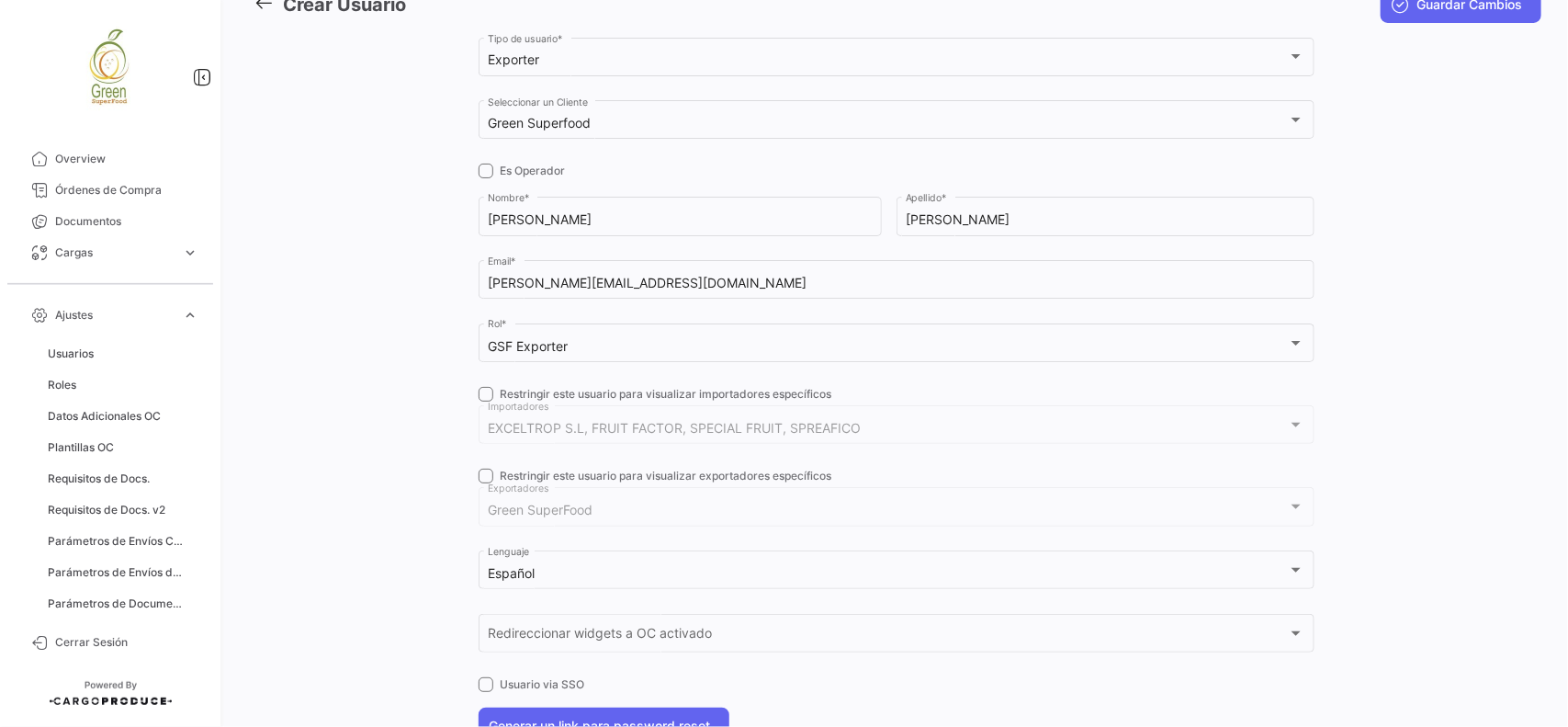
click at [374, 460] on div at bounding box center [389, 420] width 179 height 773
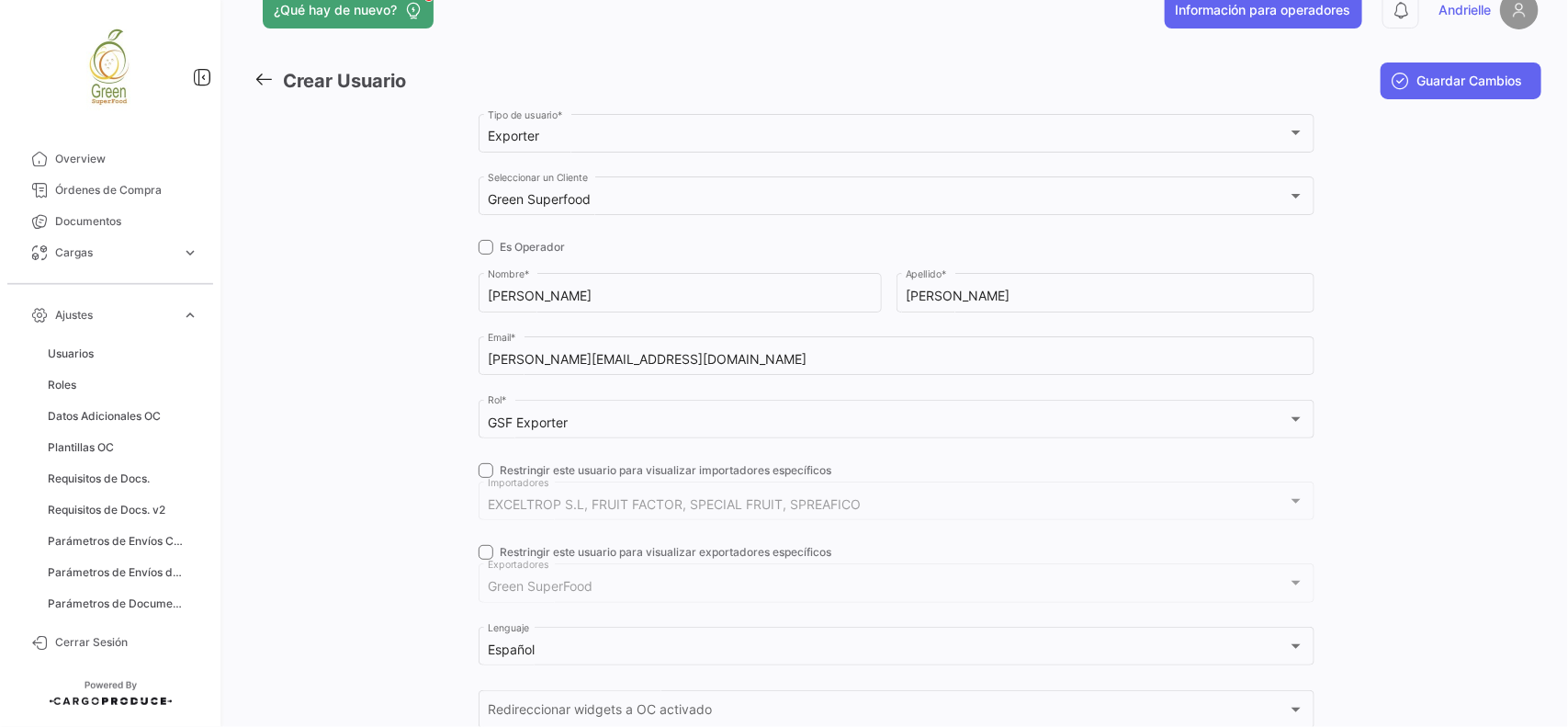
scroll to position [0, 0]
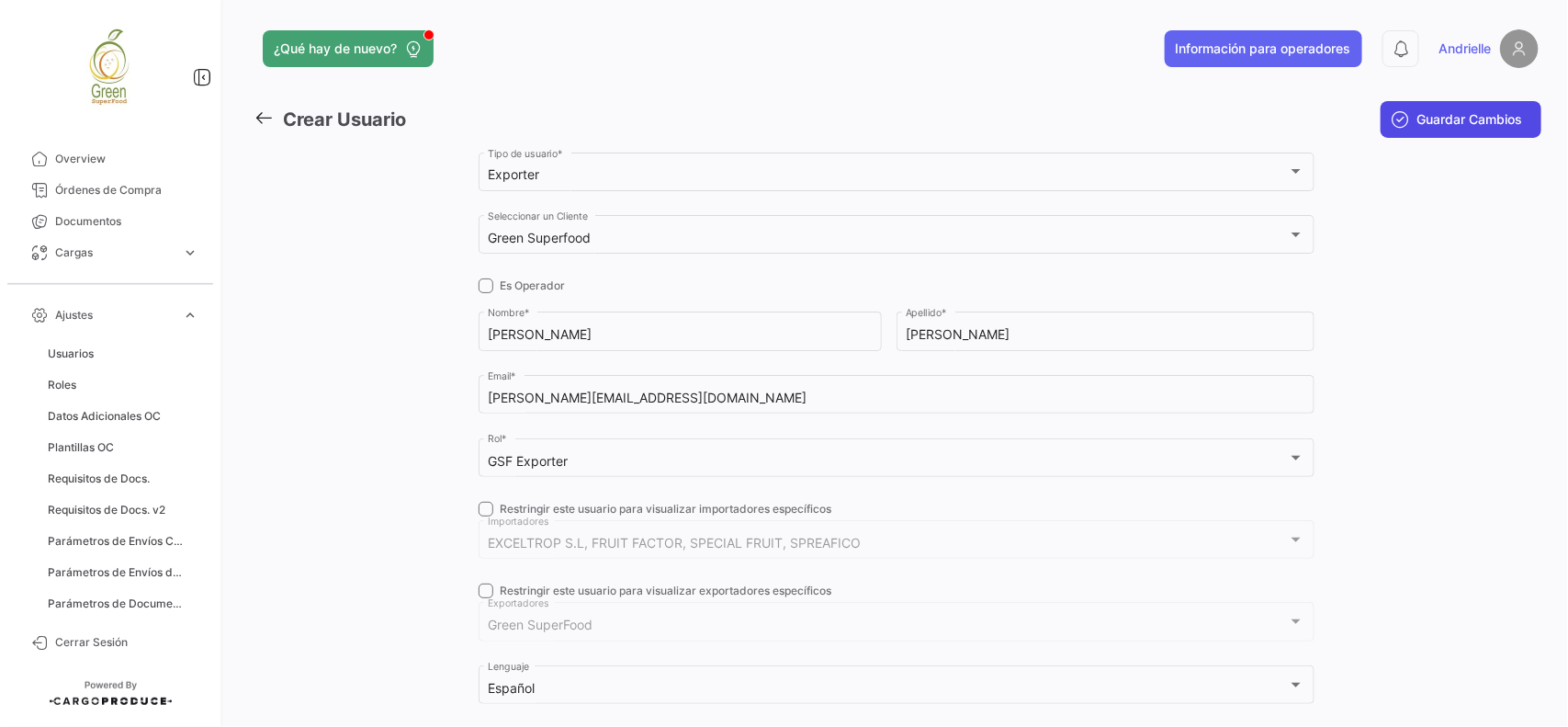
click at [1417, 122] on span "Guardar Cambios" at bounding box center [1470, 120] width 106 height 18
